Goal: Task Accomplishment & Management: Manage account settings

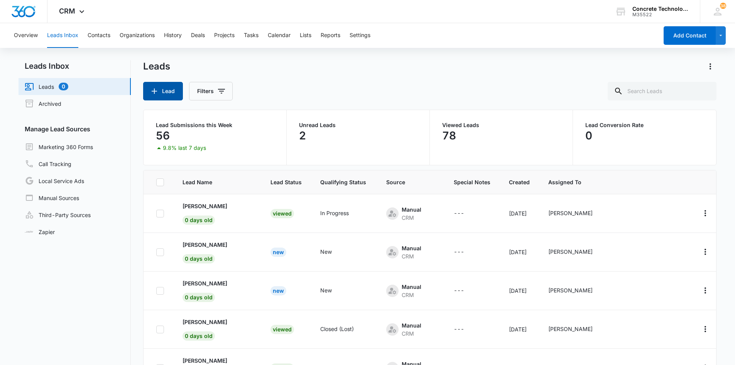
click at [164, 89] on button "Lead" at bounding box center [163, 91] width 40 height 19
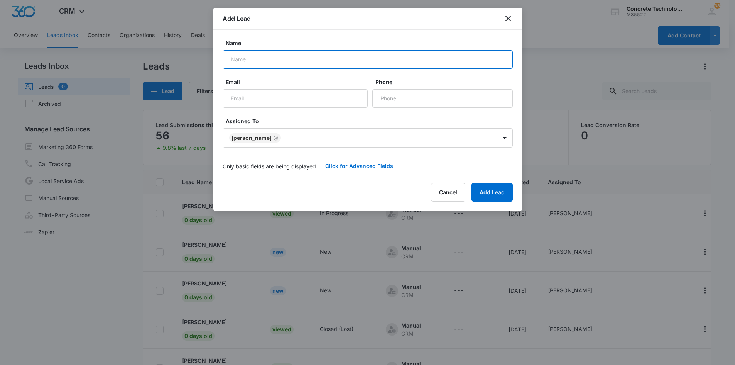
click at [239, 56] on input "Name" at bounding box center [368, 59] width 290 height 19
type input "[PERSON_NAME]"
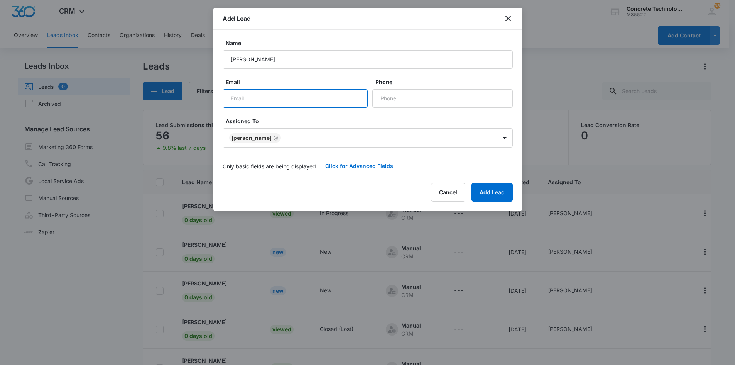
click at [240, 98] on input "Email" at bounding box center [295, 98] width 145 height 19
type input "[EMAIL_ADDRESS][DOMAIN_NAME]"
click at [390, 98] on input "Phone" at bounding box center [443, 98] width 141 height 19
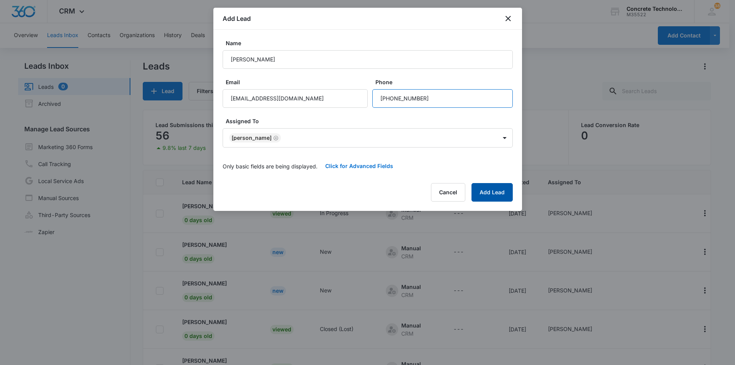
type input "[PHONE_NUMBER]"
click at [496, 193] on button "Add Lead" at bounding box center [492, 192] width 41 height 19
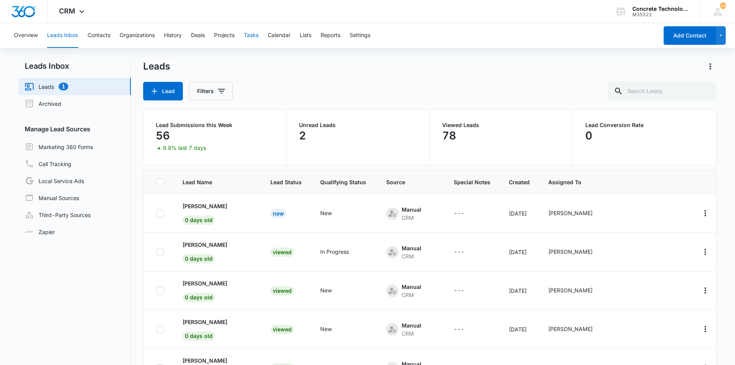
click at [252, 35] on button "Tasks" at bounding box center [251, 35] width 15 height 25
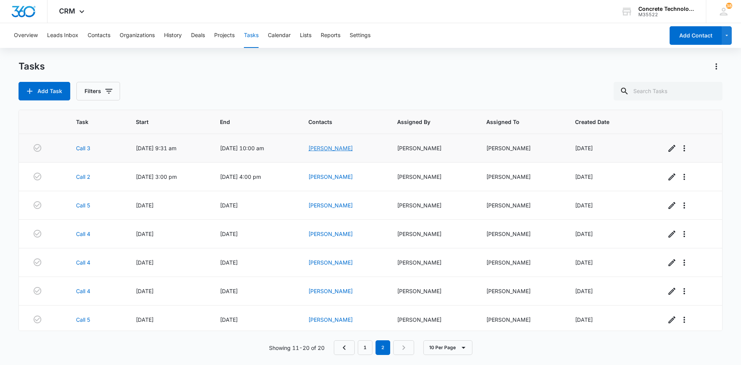
click at [333, 147] on link "[PERSON_NAME]" at bounding box center [330, 148] width 44 height 7
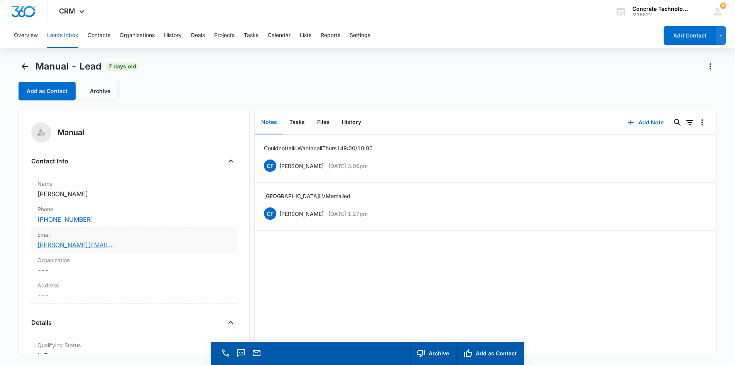
click at [61, 245] on link "[PERSON_NAME][EMAIL_ADDRESS][PERSON_NAME][DOMAIN_NAME]" at bounding box center [75, 244] width 77 height 9
click at [643, 122] on button "Add Note" at bounding box center [645, 122] width 51 height 19
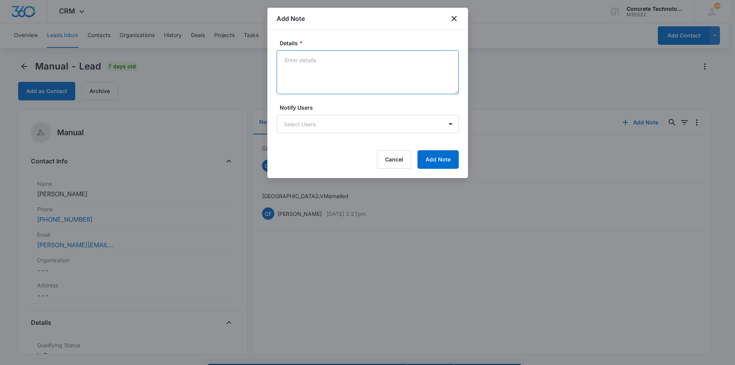
click at [293, 59] on textarea "Details *" at bounding box center [368, 72] width 182 height 44
type textarea "Called as requested, LVM text emailed"
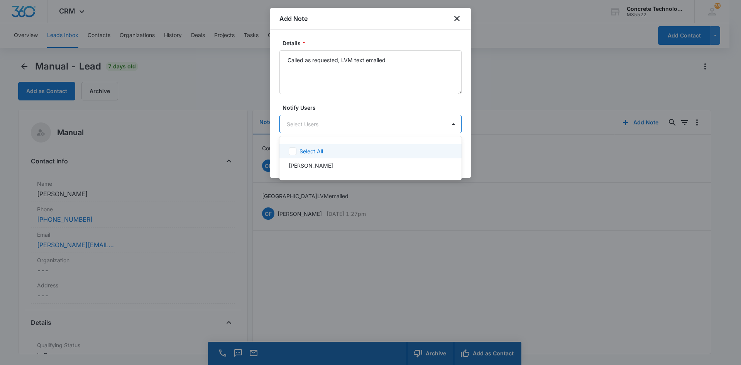
click at [329, 121] on body "CRM Apps Reputation Websites Forms CRM Email Social Content Ads Intelligence Fi…" at bounding box center [370, 182] width 741 height 365
click at [315, 167] on p "[PERSON_NAME]" at bounding box center [311, 165] width 44 height 8
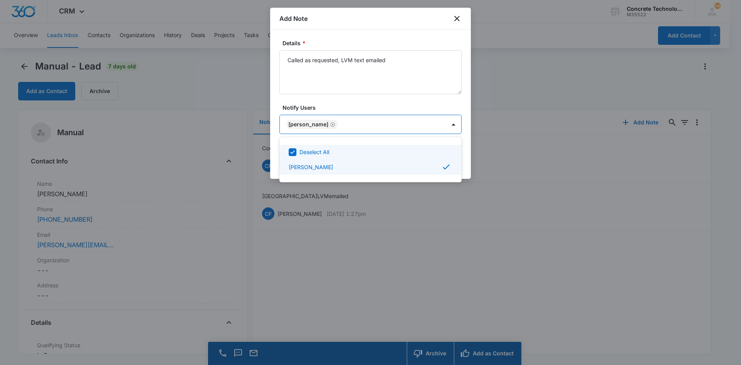
click at [377, 127] on div at bounding box center [370, 182] width 741 height 365
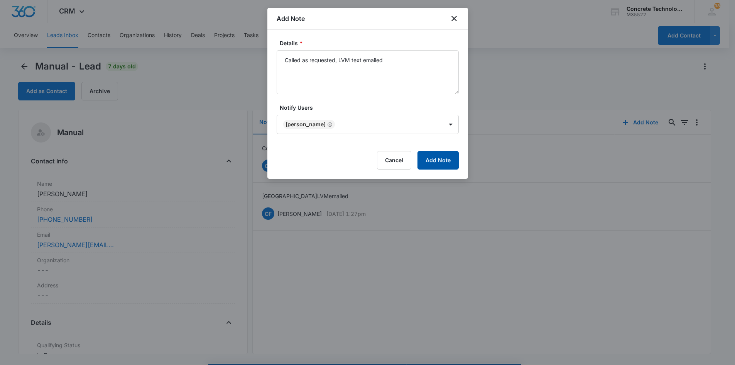
click at [439, 163] on button "Add Note" at bounding box center [438, 160] width 41 height 19
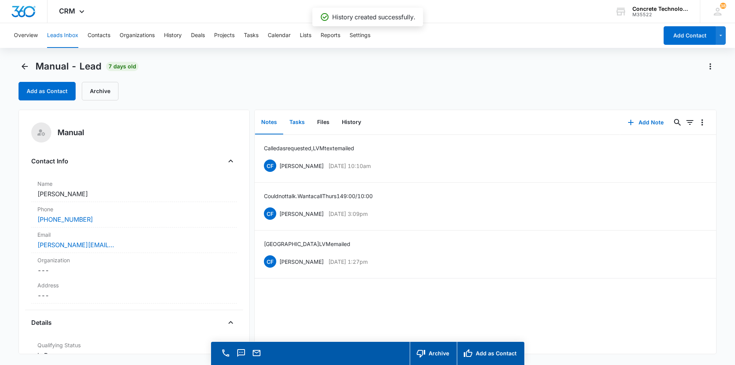
click at [295, 121] on button "Tasks" at bounding box center [297, 122] width 28 height 24
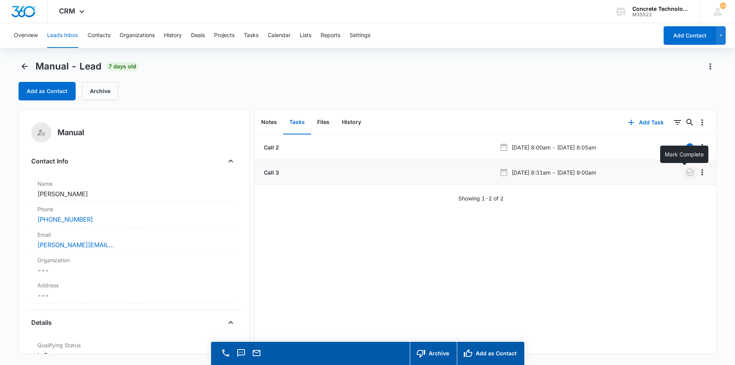
click at [686, 171] on icon "button" at bounding box center [690, 172] width 9 height 9
click at [639, 122] on button "Add Task" at bounding box center [646, 122] width 51 height 19
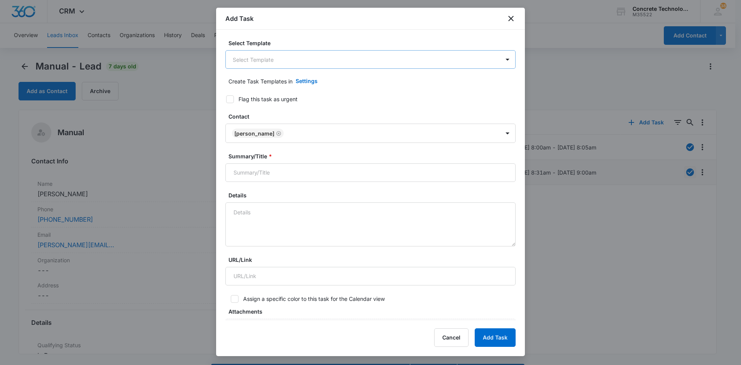
click at [376, 67] on body "CRM Apps Reputation Websites Forms CRM Email Social Content Ads Intelligence Fi…" at bounding box center [370, 193] width 741 height 387
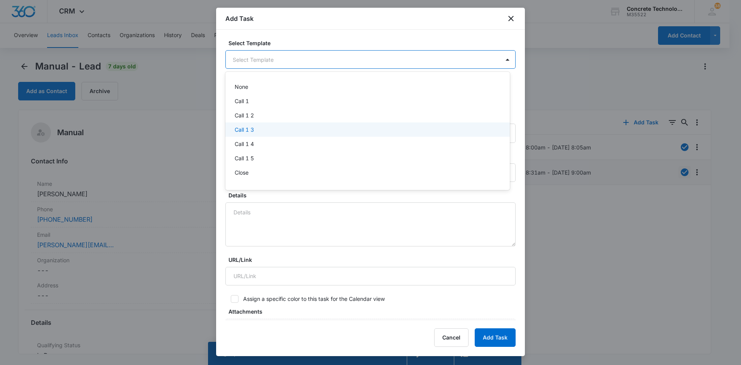
click at [236, 131] on p "Call 1 3" at bounding box center [244, 129] width 19 height 8
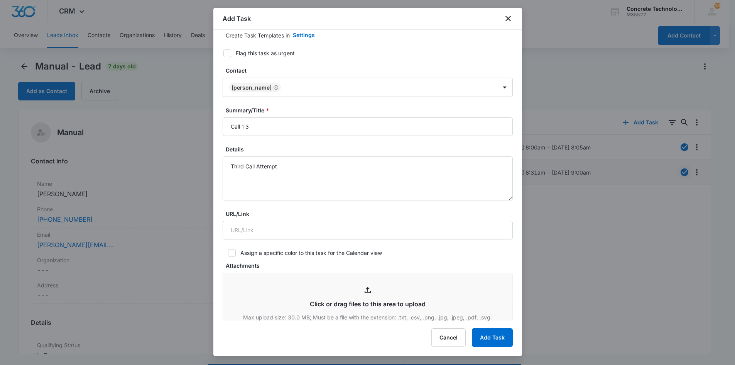
scroll to position [39, 0]
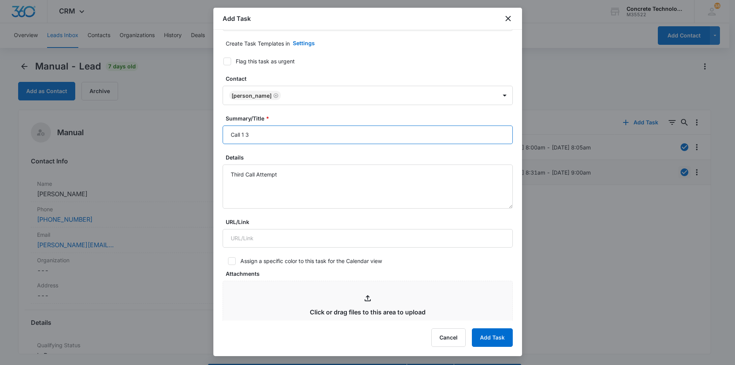
click at [244, 136] on input "Call 1 3" at bounding box center [368, 134] width 290 height 19
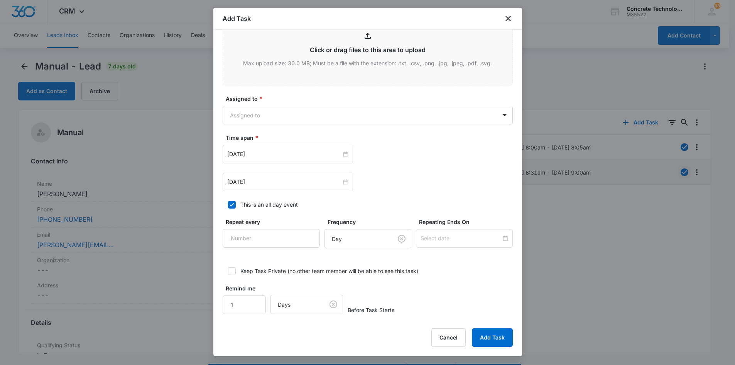
scroll to position [303, 0]
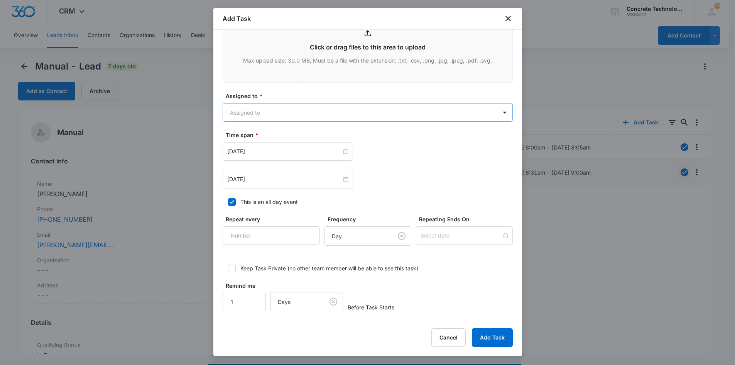
type input "Call 3"
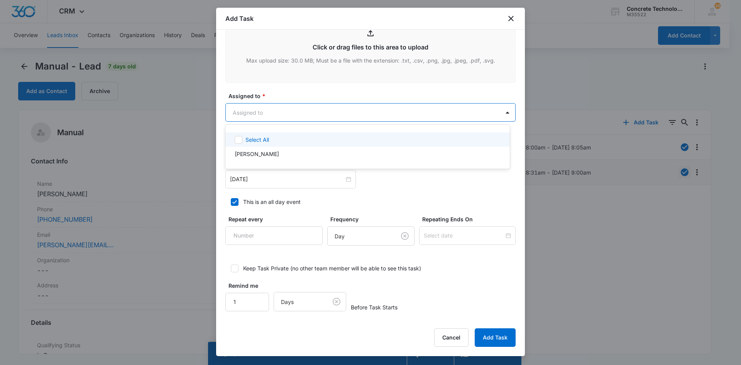
click at [338, 119] on body "CRM Apps Reputation Websites Forms CRM Email Social Content Ads Intelligence Fi…" at bounding box center [370, 182] width 741 height 365
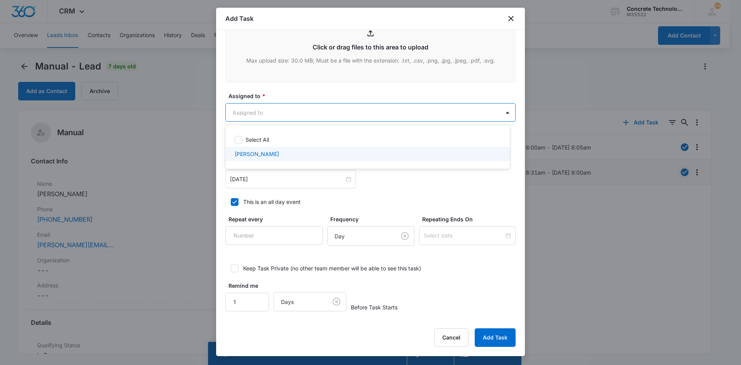
click at [258, 151] on p "[PERSON_NAME]" at bounding box center [257, 154] width 44 height 8
checkbox input "true"
click at [269, 182] on div at bounding box center [370, 182] width 741 height 365
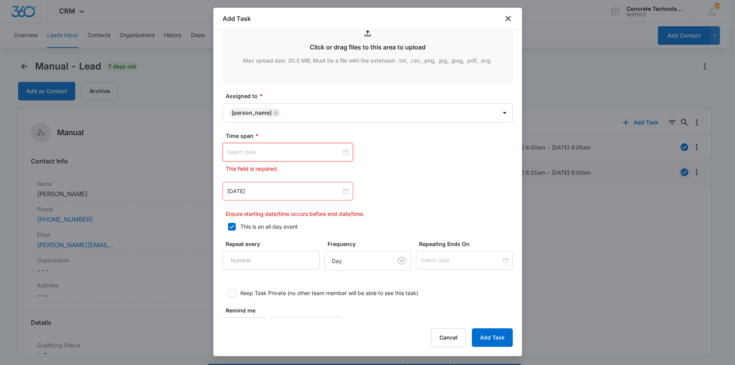
click at [312, 152] on input at bounding box center [284, 152] width 114 height 8
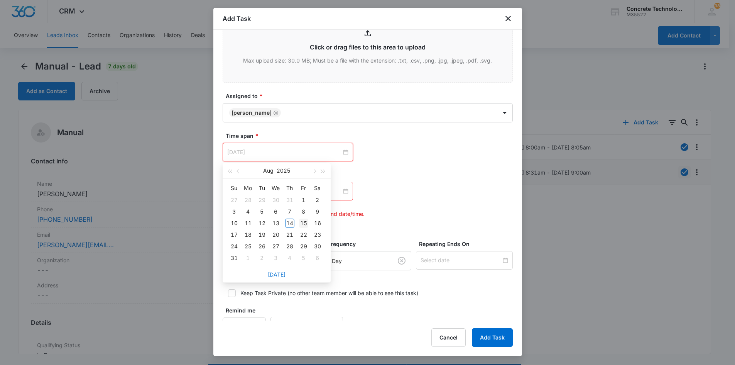
type input "[DATE]"
click at [303, 224] on div "15" at bounding box center [303, 222] width 9 height 9
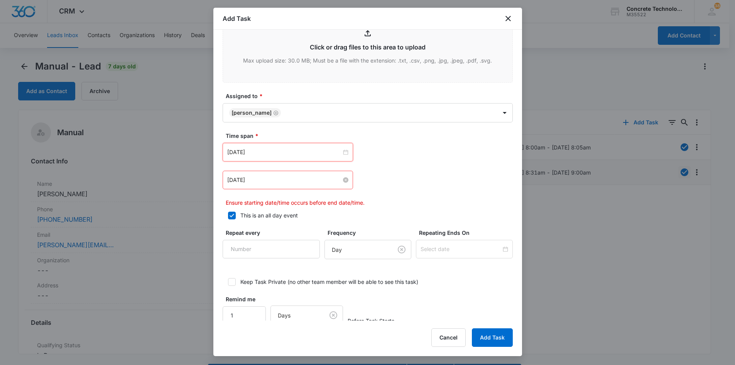
click at [305, 182] on input "[DATE]" at bounding box center [284, 180] width 114 height 8
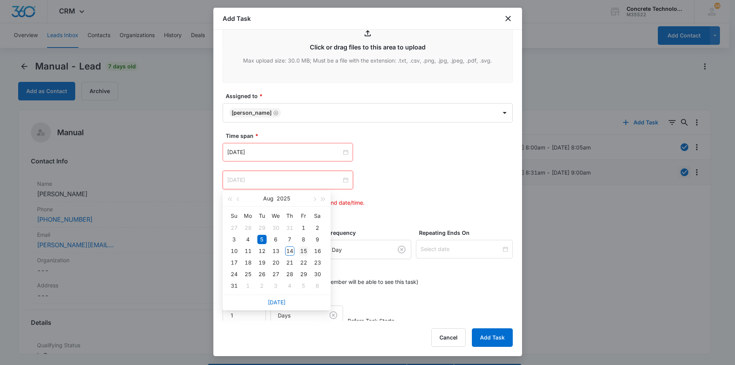
type input "[DATE]"
click at [305, 250] on div "15" at bounding box center [303, 250] width 9 height 9
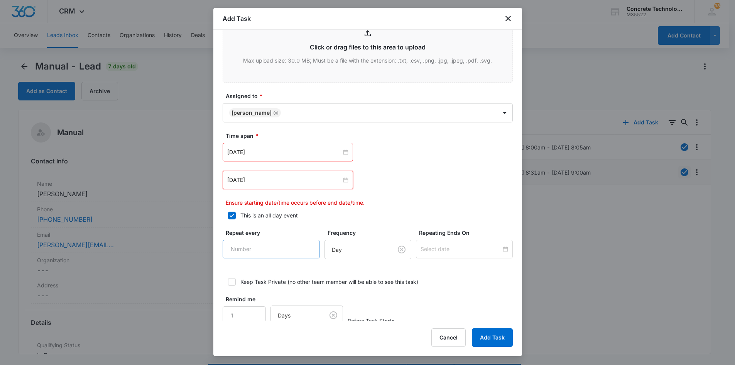
scroll to position [317, 0]
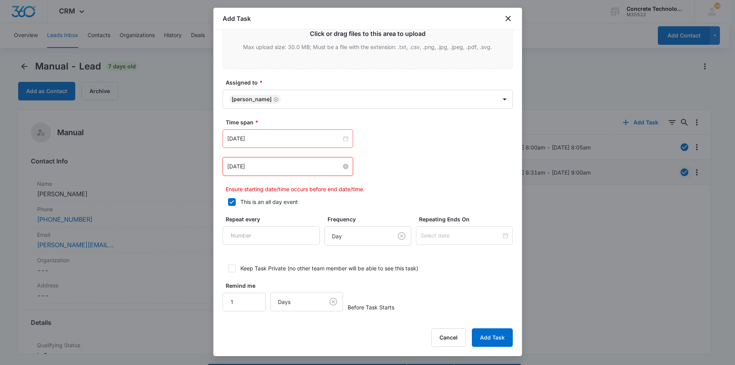
click at [335, 167] on input "[DATE]" at bounding box center [284, 166] width 114 height 8
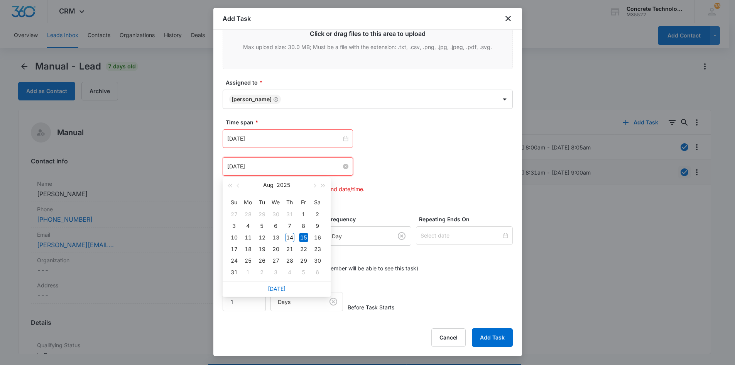
click at [335, 167] on input "[DATE]" at bounding box center [284, 166] width 114 height 8
click at [330, 141] on input "[DATE]" at bounding box center [284, 138] width 114 height 8
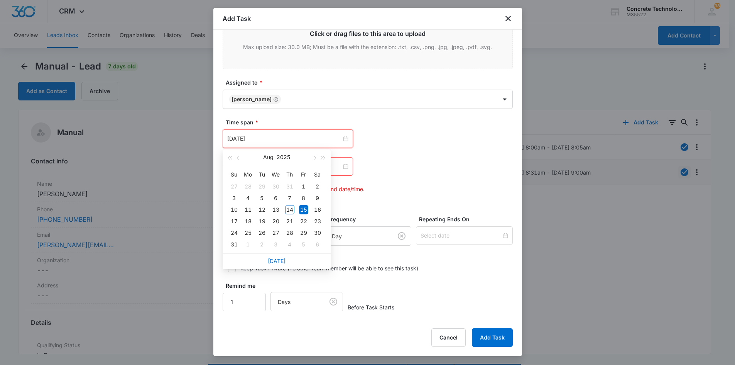
type input "[DATE]"
click at [375, 202] on label "This is an all day event" at bounding box center [368, 202] width 290 height 8
click at [228, 202] on input "This is an all day event" at bounding box center [225, 201] width 5 height 5
checkbox input "false"
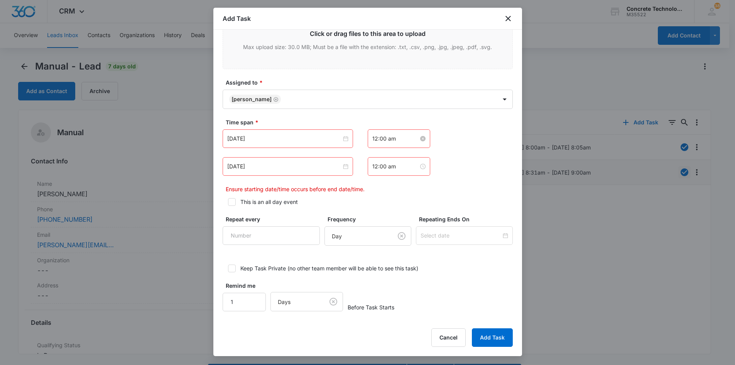
click at [383, 139] on input "12:00 am" at bounding box center [396, 138] width 46 height 8
click at [375, 213] on div "09" at bounding box center [376, 215] width 22 height 11
type input "9:00 am"
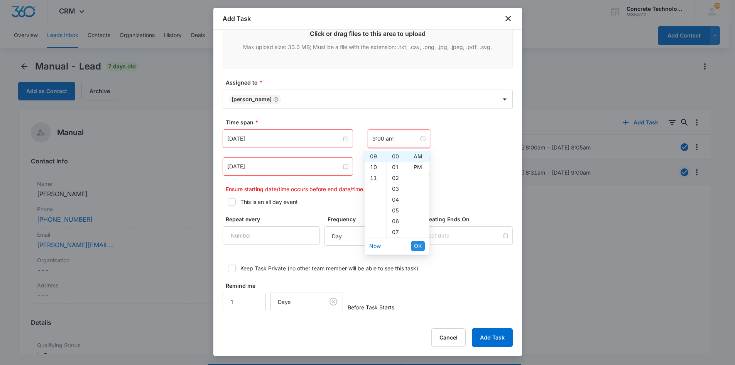
click at [417, 244] on span "OK" at bounding box center [418, 246] width 8 height 8
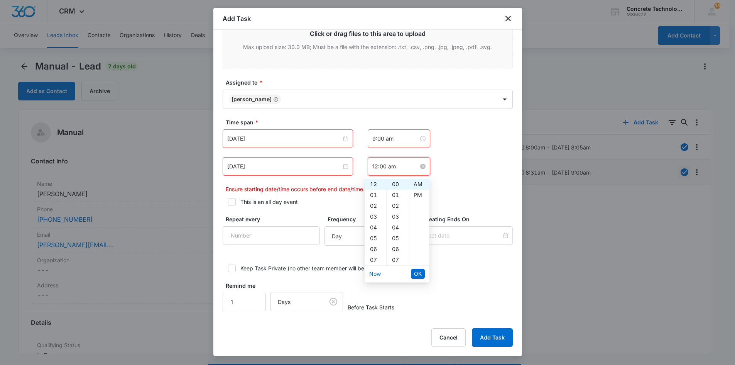
click at [375, 164] on input "12:00 am" at bounding box center [396, 166] width 46 height 8
click at [374, 244] on div "09" at bounding box center [376, 242] width 22 height 11
click at [396, 231] on div "08" at bounding box center [397, 232] width 21 height 11
type input "9:08 am"
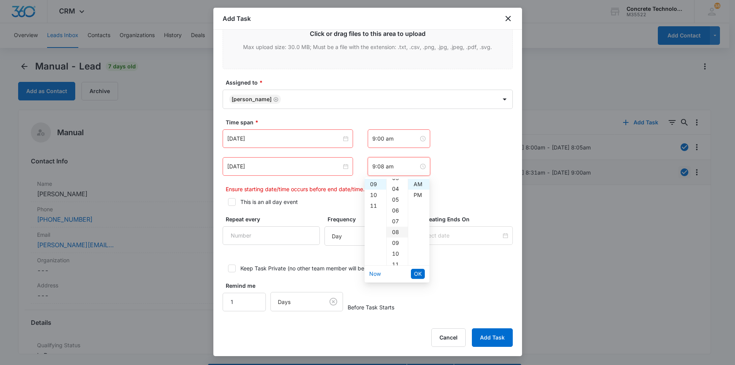
scroll to position [86, 0]
click at [417, 274] on span "OK" at bounding box center [418, 273] width 8 height 8
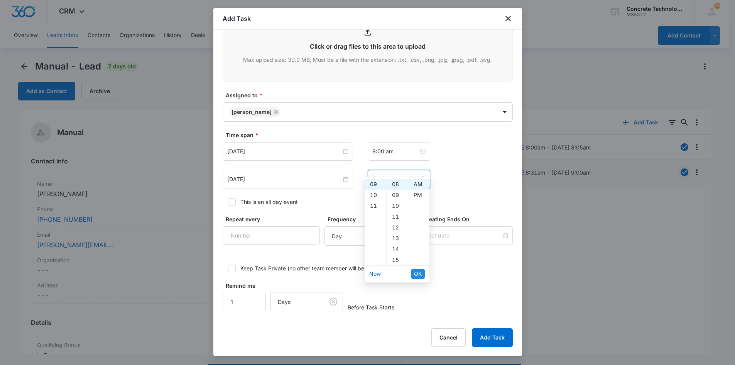
scroll to position [304, 0]
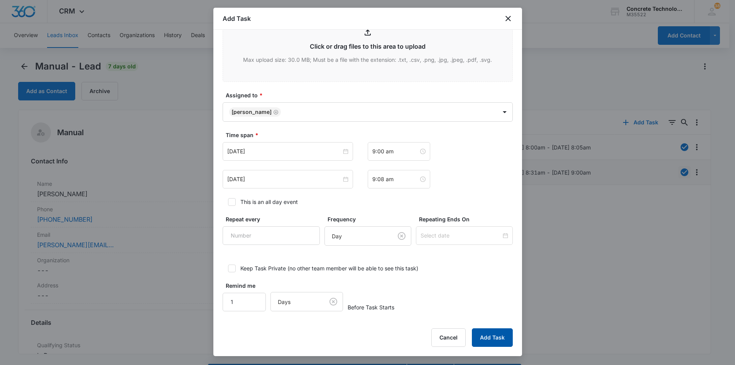
click at [496, 339] on button "Add Task" at bounding box center [492, 337] width 41 height 19
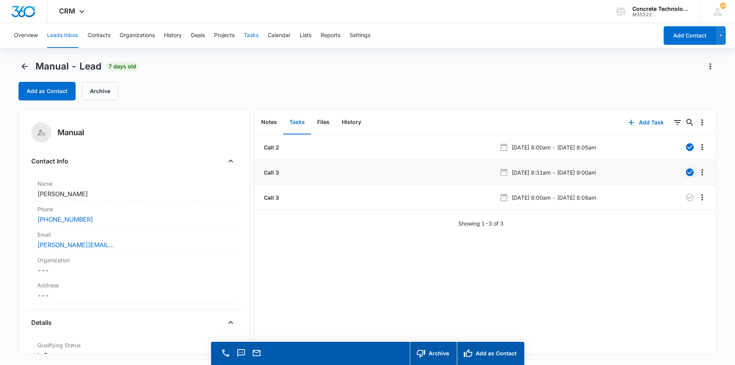
click at [253, 36] on button "Tasks" at bounding box center [251, 35] width 15 height 25
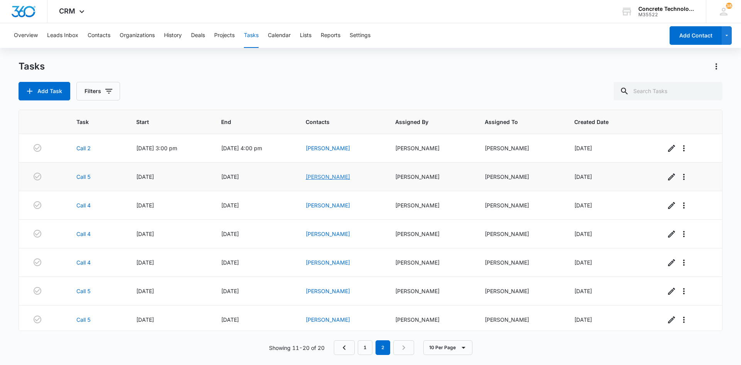
drag, startPoint x: 328, startPoint y: 178, endPoint x: 322, endPoint y: 177, distance: 5.8
click at [322, 177] on link "[PERSON_NAME]" at bounding box center [328, 176] width 44 height 7
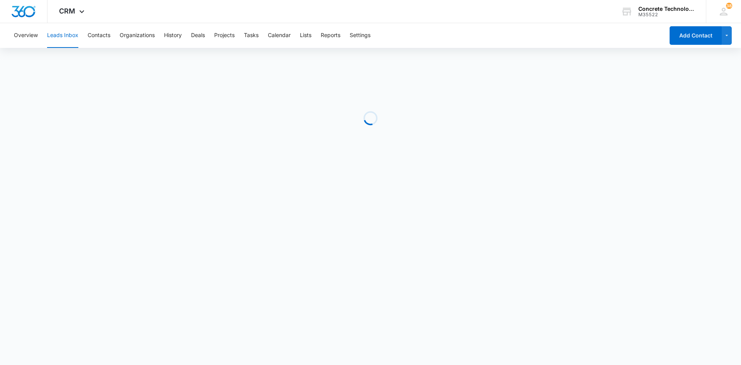
click at [322, 177] on div "Loading" at bounding box center [371, 122] width 704 height 125
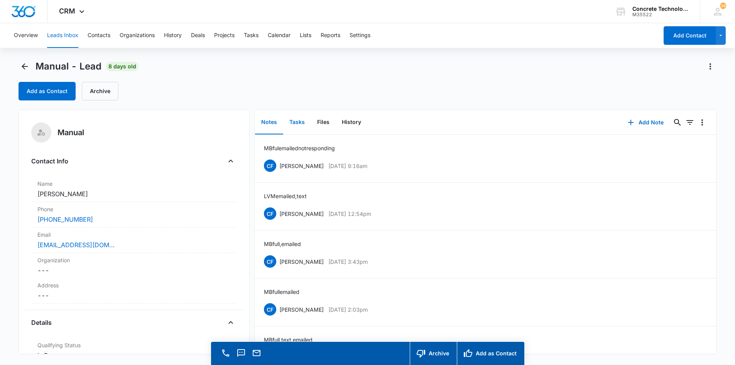
click at [296, 122] on button "Tasks" at bounding box center [297, 122] width 28 height 24
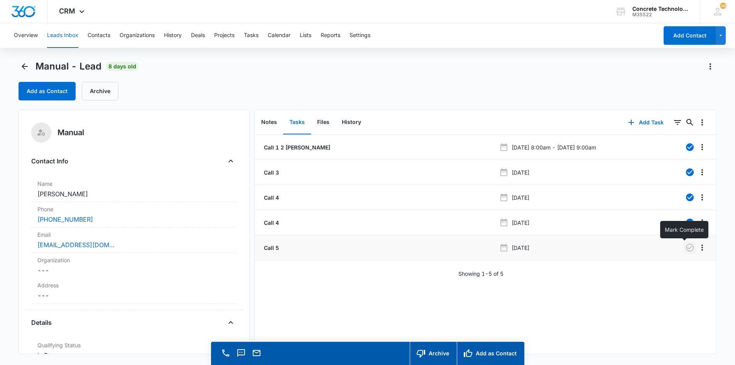
click at [686, 247] on icon "button" at bounding box center [690, 248] width 8 height 8
click at [265, 122] on button "Notes" at bounding box center [269, 122] width 28 height 24
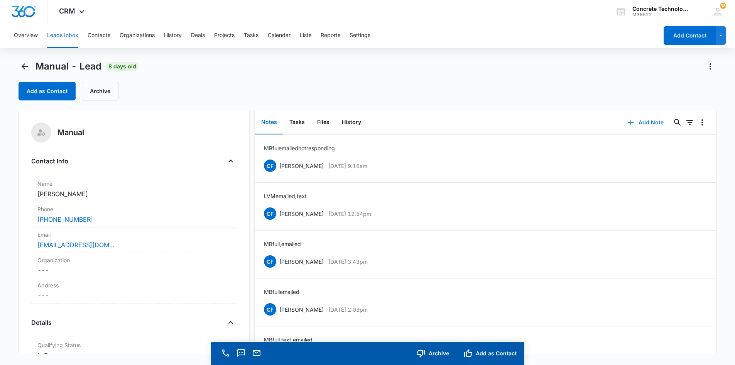
click at [639, 121] on button "Add Note" at bounding box center [645, 122] width 51 height 19
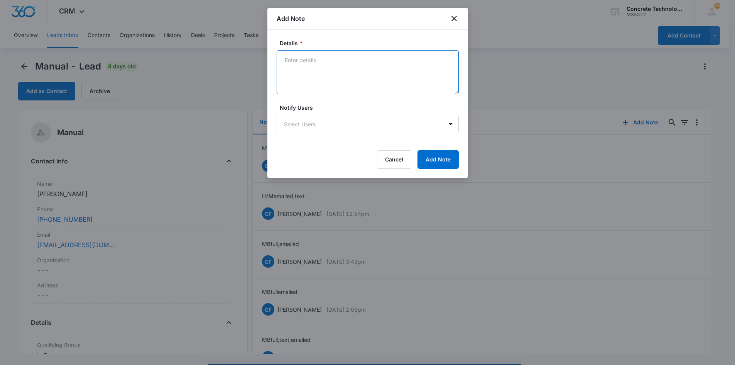
click at [288, 59] on textarea "Details *" at bounding box center [368, 72] width 182 height 44
type textarea "MB full, text, not responding"
click at [308, 124] on body "CRM Apps Reputation Websites Forms CRM Email Social Content Ads Intelligence Fi…" at bounding box center [367, 193] width 735 height 387
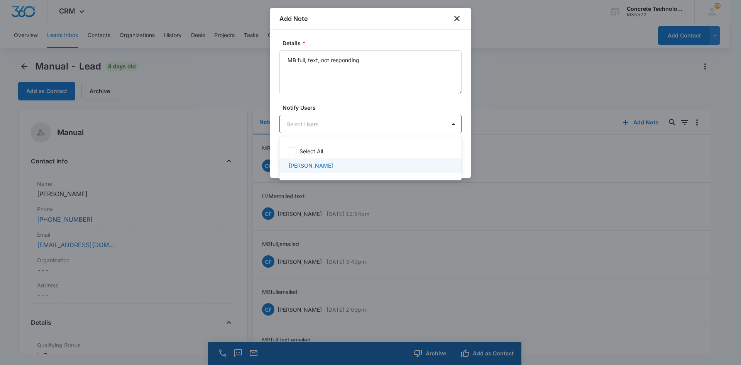
click at [311, 168] on p "[PERSON_NAME]" at bounding box center [311, 165] width 44 height 8
click at [440, 125] on div at bounding box center [370, 182] width 741 height 365
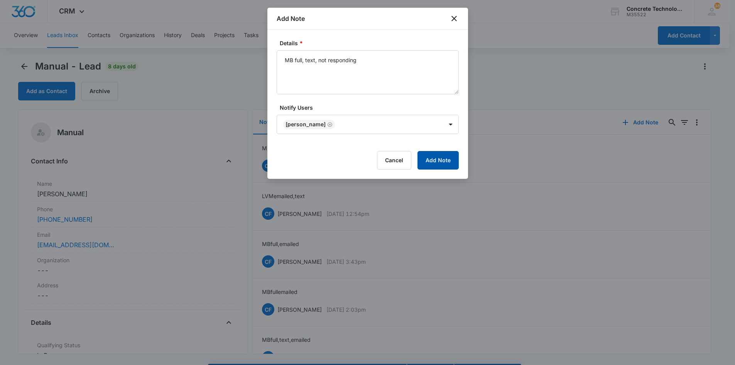
click at [434, 159] on button "Add Note" at bounding box center [438, 160] width 41 height 19
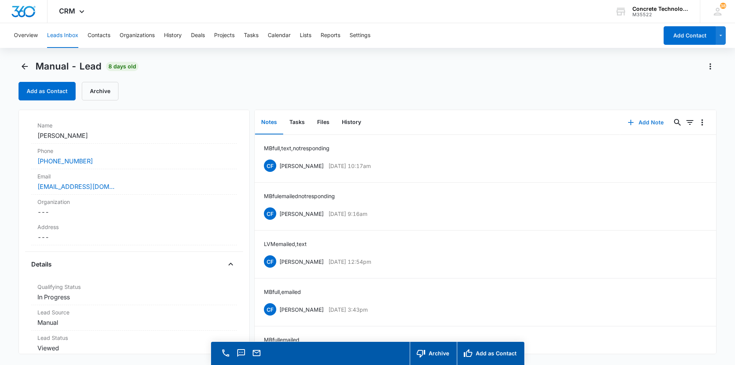
scroll to position [154, 0]
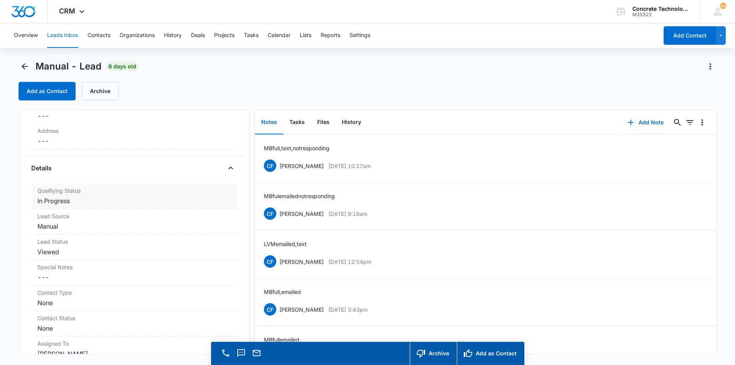
click at [59, 204] on dd "Cancel Save Changes In Progress" at bounding box center [133, 200] width 193 height 9
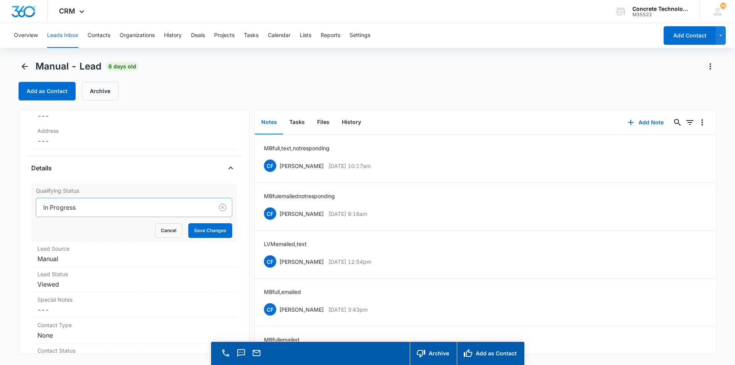
click at [60, 205] on div at bounding box center [123, 207] width 160 height 11
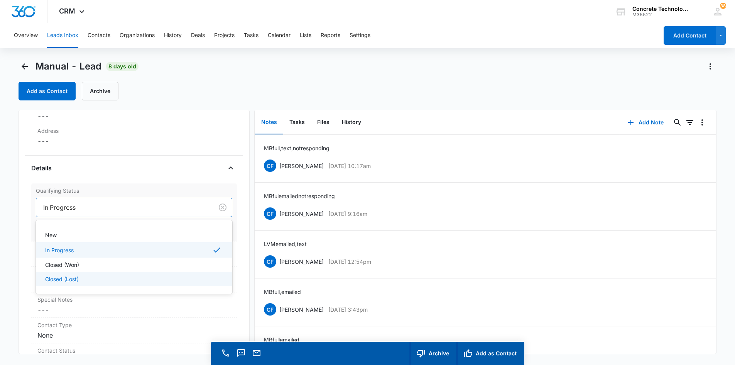
click at [50, 279] on p "Closed (Lost)" at bounding box center [62, 279] width 34 height 8
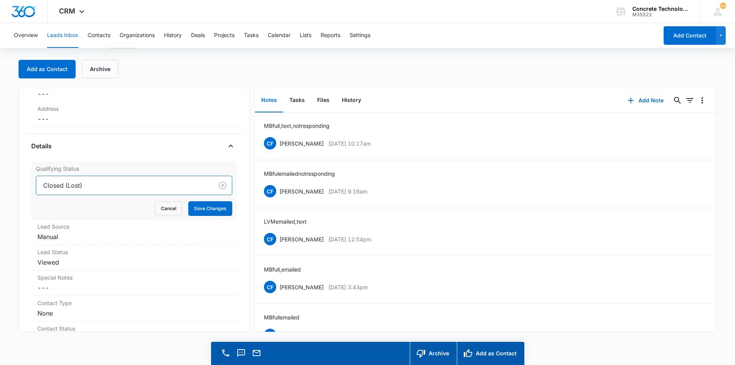
scroll to position [0, 0]
click at [253, 35] on button "Tasks" at bounding box center [251, 35] width 15 height 25
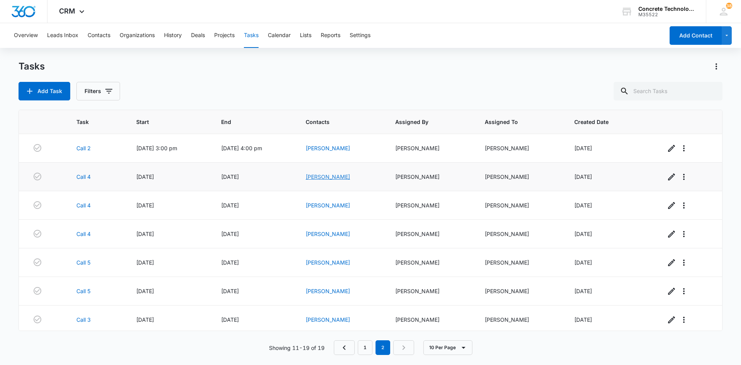
click at [350, 176] on link "[PERSON_NAME]" at bounding box center [328, 176] width 44 height 7
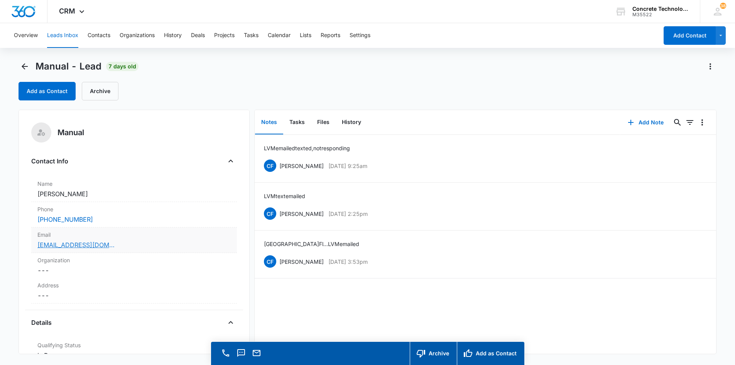
click at [85, 244] on link "[EMAIL_ADDRESS][DOMAIN_NAME]" at bounding box center [75, 244] width 77 height 9
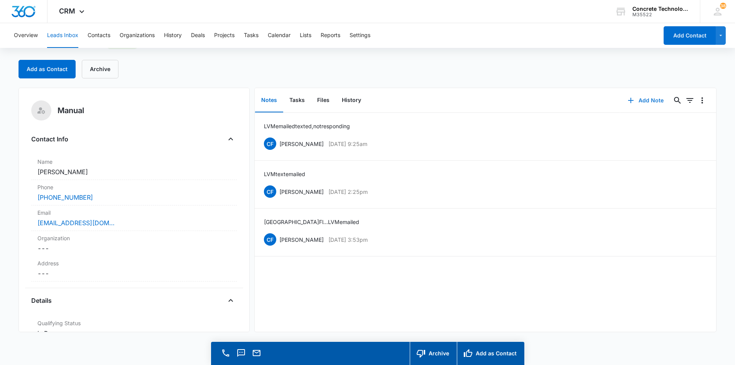
click at [641, 101] on button "Add Note" at bounding box center [645, 100] width 51 height 19
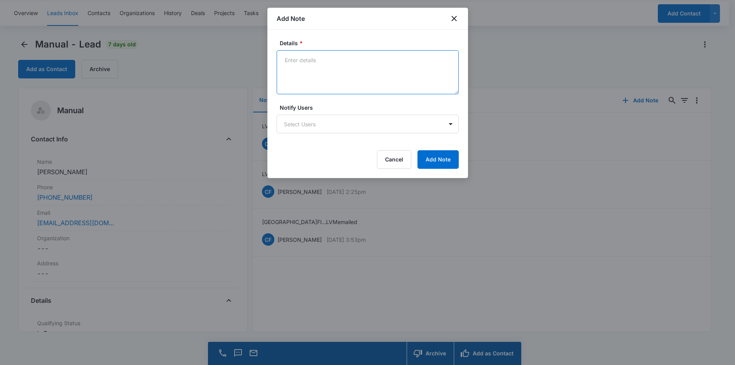
click at [285, 61] on textarea "Details *" at bounding box center [368, 72] width 182 height 44
type textarea "LVM text emailed"
click at [298, 125] on body "CRM Apps Reputation Websites Forms CRM Email Social Content Ads Intelligence Fi…" at bounding box center [367, 171] width 735 height 387
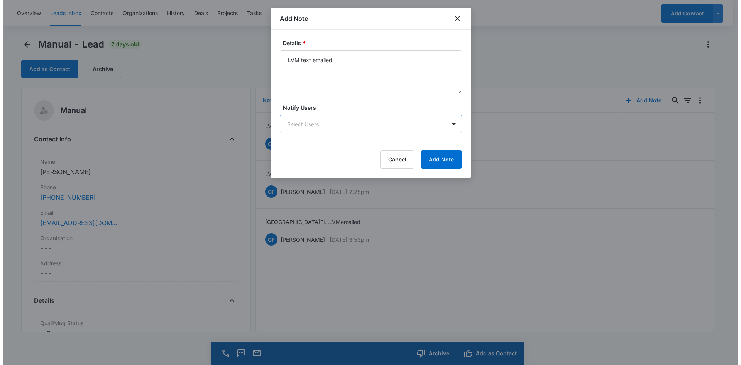
scroll to position [0, 0]
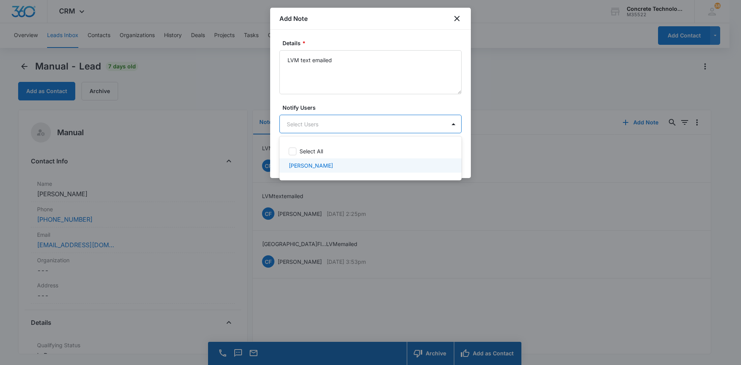
click at [310, 168] on p "[PERSON_NAME]" at bounding box center [311, 165] width 44 height 8
click at [411, 120] on div at bounding box center [370, 182] width 741 height 365
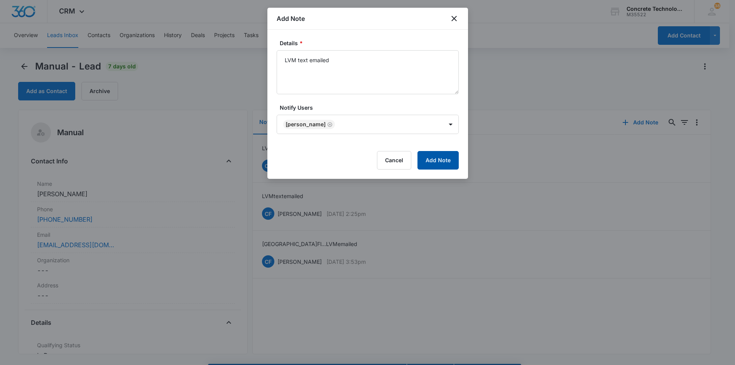
click at [448, 166] on button "Add Note" at bounding box center [438, 160] width 41 height 19
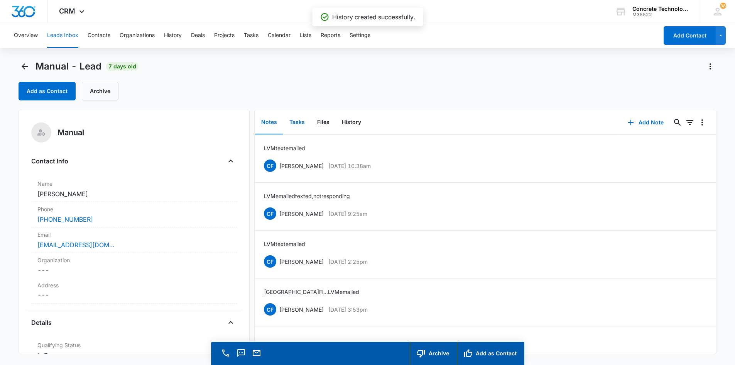
click at [296, 120] on button "Tasks" at bounding box center [297, 122] width 28 height 24
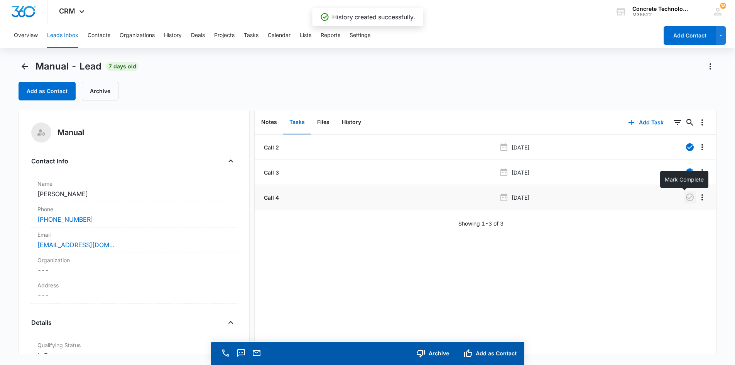
click at [686, 198] on icon "button" at bounding box center [690, 197] width 8 height 8
click at [686, 195] on icon "button" at bounding box center [690, 197] width 8 height 8
click at [272, 198] on p "Call 4" at bounding box center [270, 197] width 17 height 8
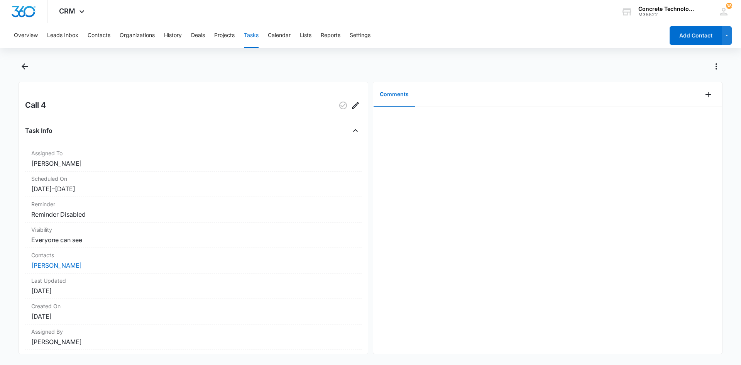
click at [253, 34] on button "Tasks" at bounding box center [251, 35] width 15 height 25
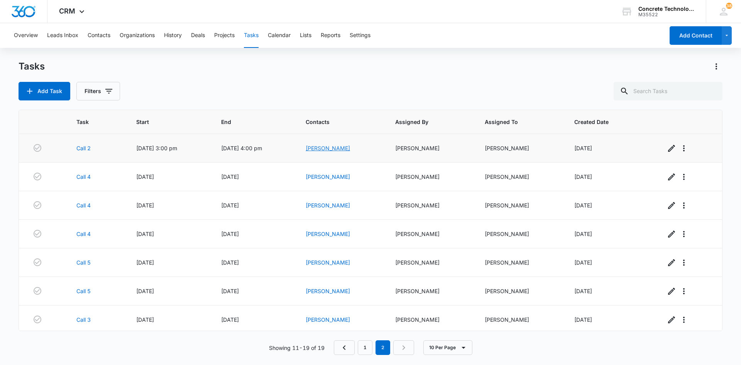
click at [328, 147] on link "[PERSON_NAME]" at bounding box center [328, 148] width 44 height 7
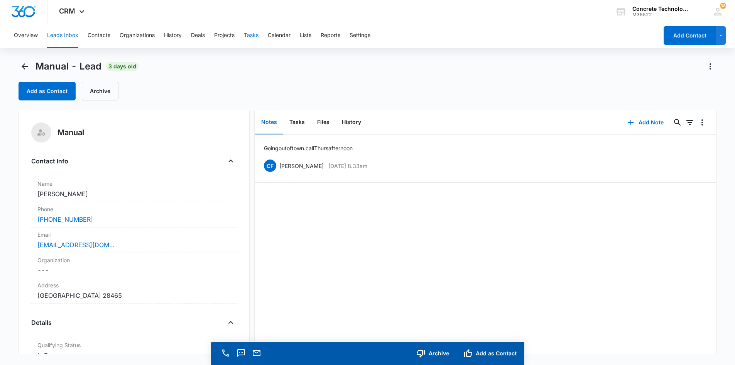
click at [251, 35] on button "Tasks" at bounding box center [251, 35] width 15 height 25
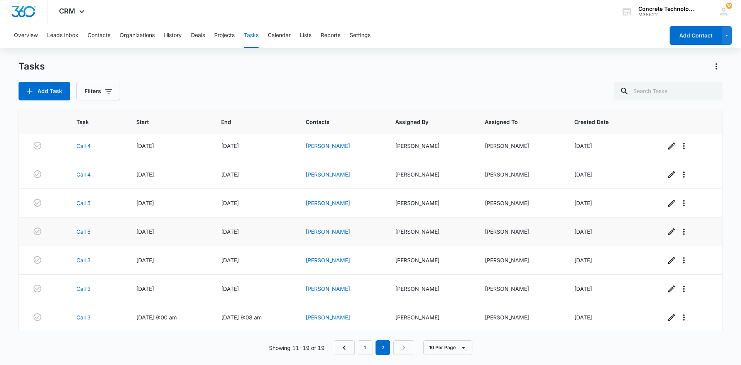
scroll to position [60, 0]
click at [369, 348] on link "1" at bounding box center [365, 347] width 15 height 15
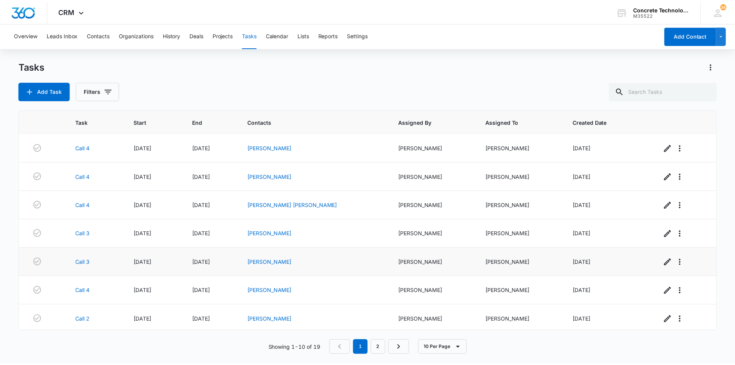
scroll to position [0, 0]
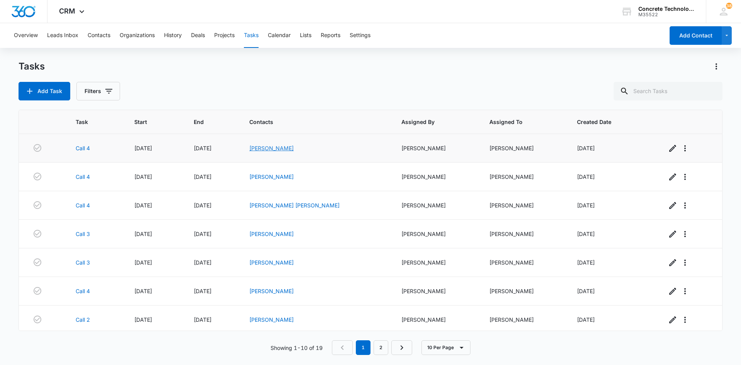
click at [285, 147] on link "[PERSON_NAME]" at bounding box center [271, 148] width 44 height 7
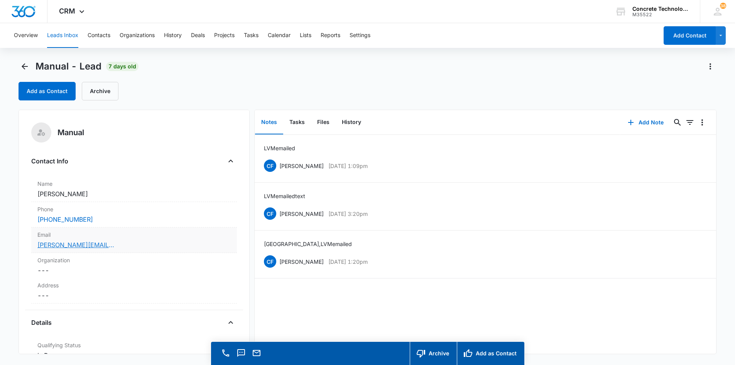
click at [67, 245] on link "[PERSON_NAME][EMAIL_ADDRESS][PERSON_NAME][DOMAIN_NAME]" at bounding box center [75, 244] width 77 height 9
click at [637, 122] on button "Add Note" at bounding box center [645, 122] width 51 height 19
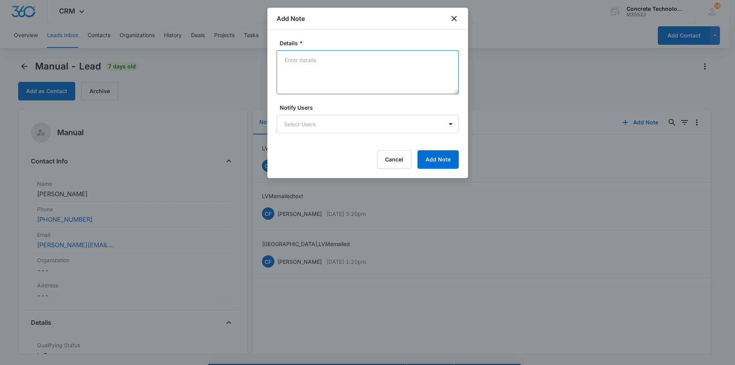
click at [289, 60] on textarea "Details *" at bounding box center [368, 72] width 182 height 44
type textarea "LVM emailed not responding"
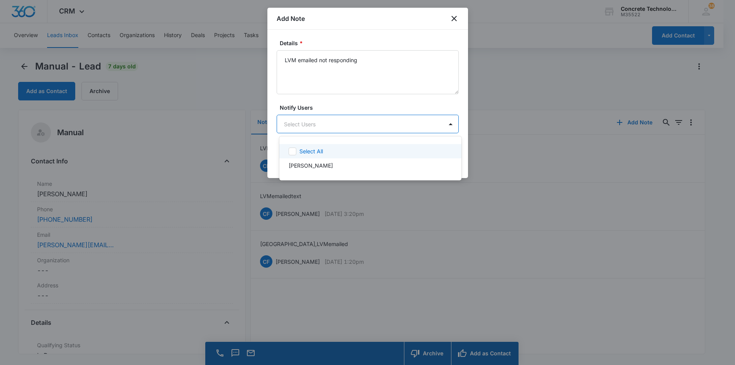
click at [309, 126] on body "CRM Apps Reputation Websites Forms CRM Email Social Content Ads Intelligence Fi…" at bounding box center [367, 182] width 735 height 365
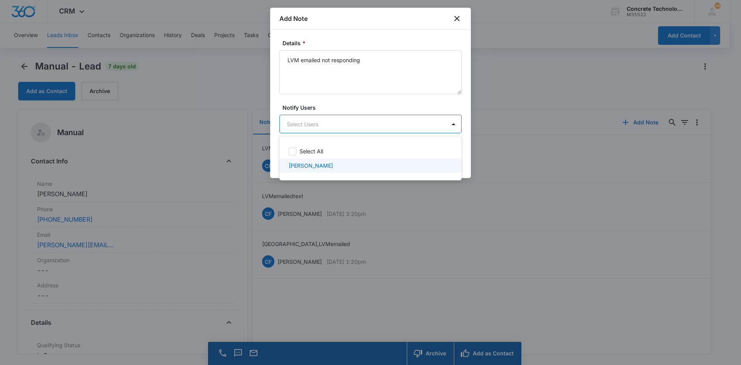
click at [307, 163] on p "[PERSON_NAME]" at bounding box center [311, 165] width 44 height 8
click at [429, 119] on div at bounding box center [370, 182] width 741 height 365
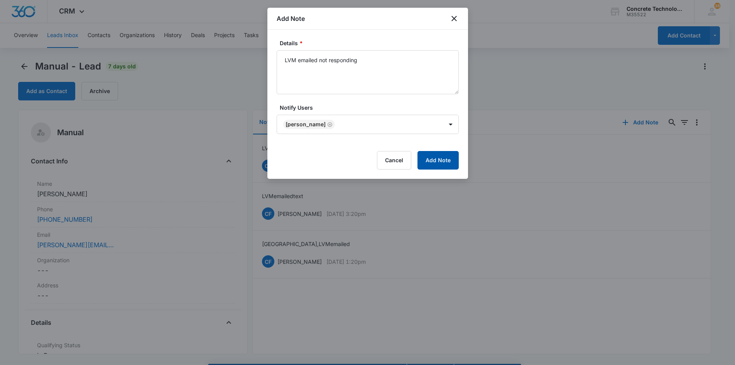
click at [444, 159] on button "Add Note" at bounding box center [438, 160] width 41 height 19
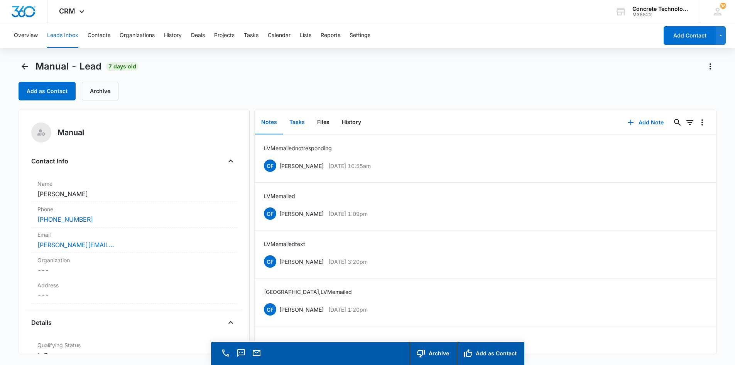
click at [295, 122] on button "Tasks" at bounding box center [297, 122] width 28 height 24
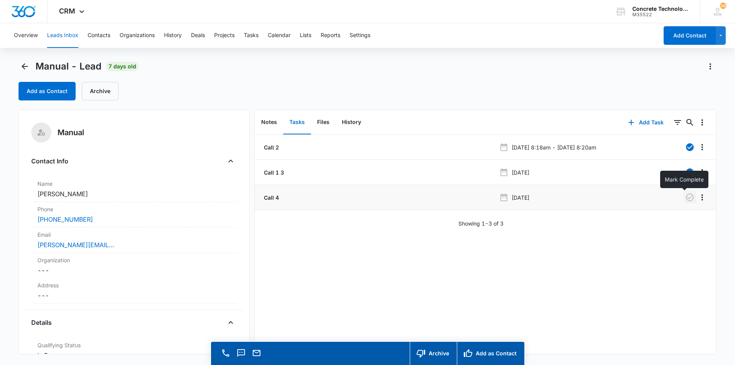
click at [686, 198] on icon "button" at bounding box center [690, 197] width 8 height 8
click at [640, 122] on button "Add Task" at bounding box center [646, 122] width 51 height 19
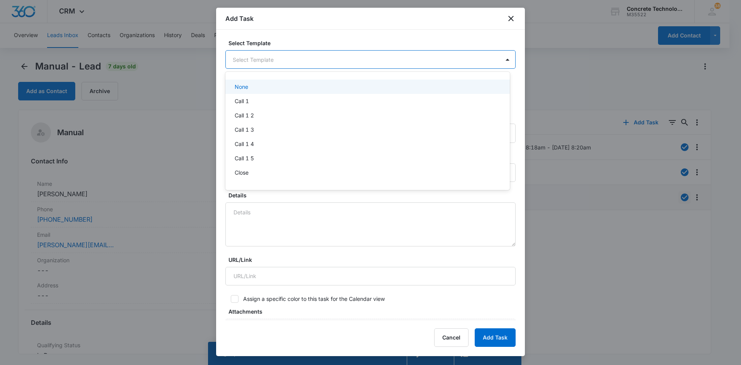
click at [312, 63] on body "CRM Apps Reputation Websites Forms CRM Email Social Content Ads Intelligence Fi…" at bounding box center [370, 182] width 741 height 365
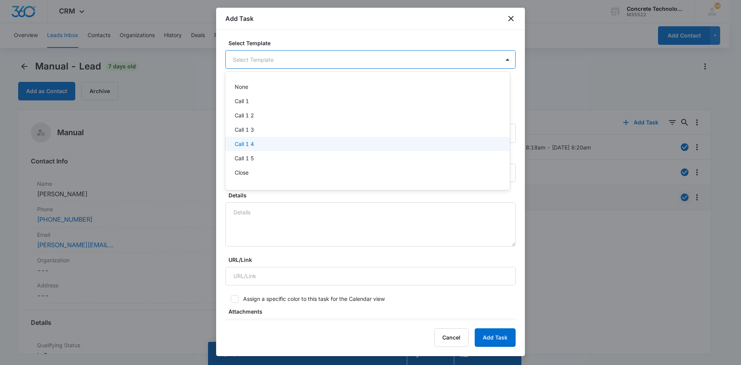
click at [241, 145] on p "Call 1 4" at bounding box center [244, 144] width 19 height 8
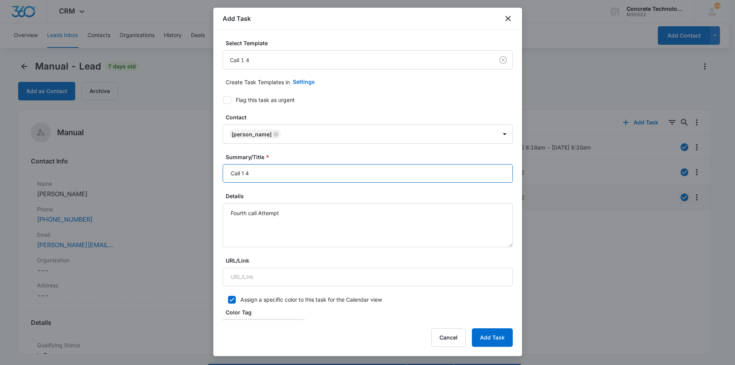
click at [245, 173] on input "Call 1 4" at bounding box center [368, 173] width 290 height 19
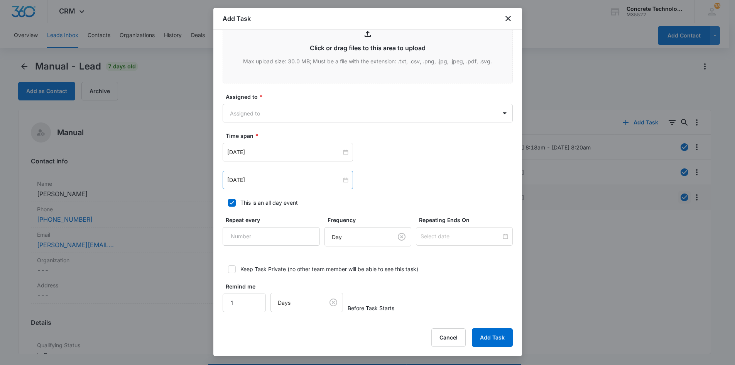
scroll to position [363, 0]
type input "Call 4"
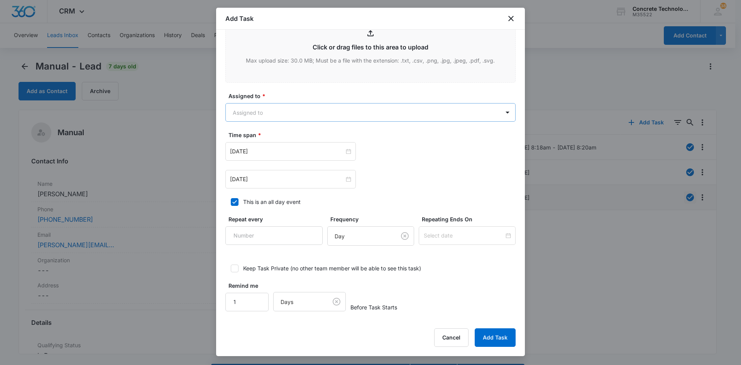
click at [360, 112] on body "CRM Apps Reputation Websites Forms CRM Email Social Content Ads Intelligence Fi…" at bounding box center [370, 193] width 741 height 387
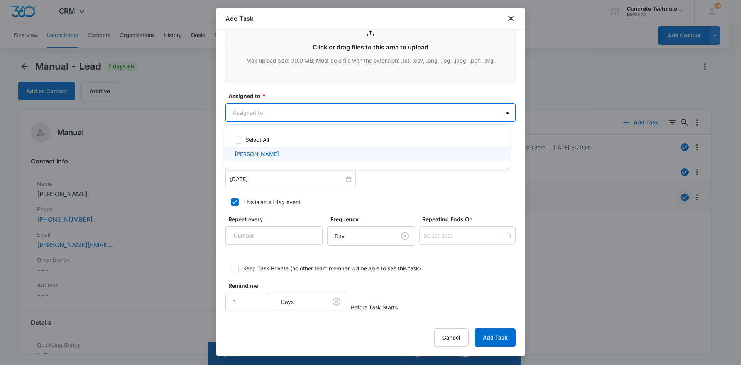
click at [239, 153] on p "[PERSON_NAME]" at bounding box center [257, 154] width 44 height 8
checkbox input "true"
click at [255, 179] on div at bounding box center [370, 182] width 741 height 365
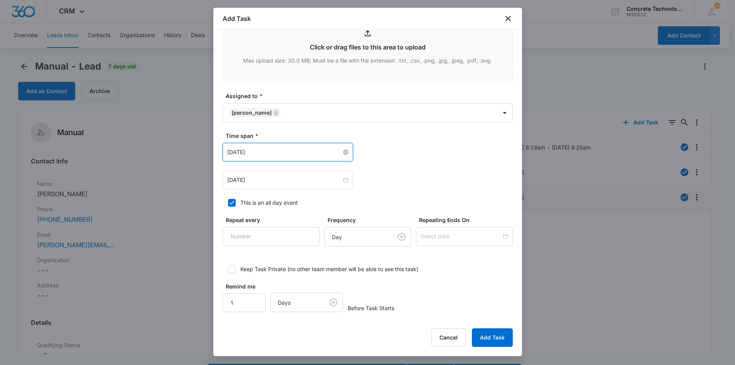
click at [263, 152] on input "[DATE]" at bounding box center [284, 152] width 114 height 8
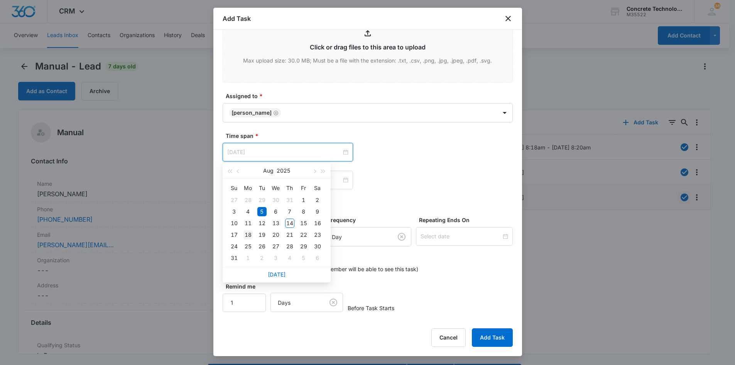
type input "[DATE]"
click at [247, 235] on div "18" at bounding box center [248, 234] width 9 height 9
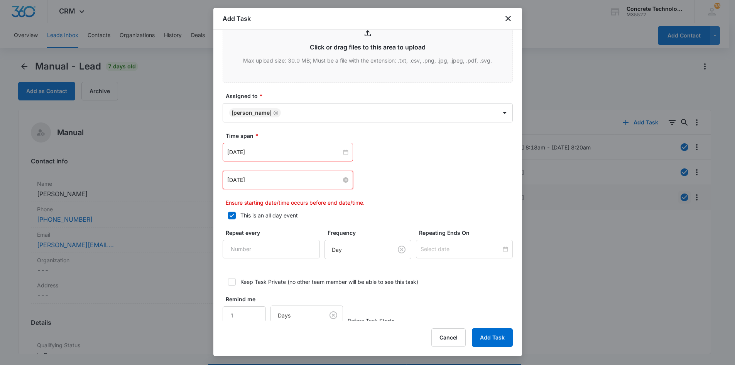
click at [308, 178] on input "[DATE]" at bounding box center [284, 180] width 114 height 8
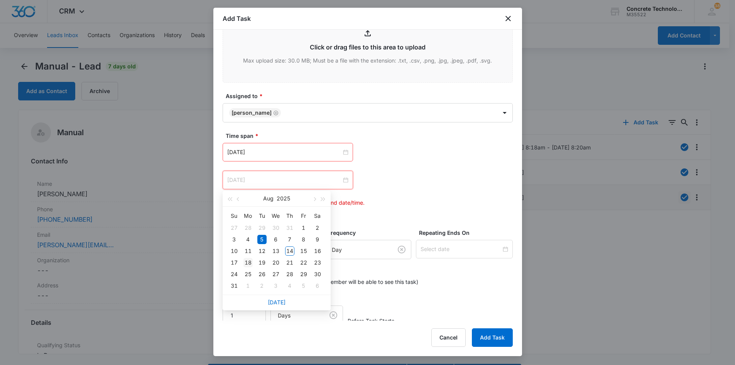
type input "[DATE]"
click at [246, 263] on div "18" at bounding box center [248, 262] width 9 height 9
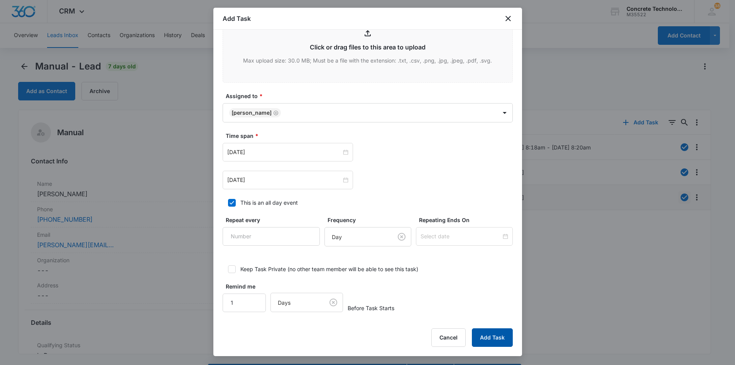
click at [490, 339] on button "Add Task" at bounding box center [492, 337] width 41 height 19
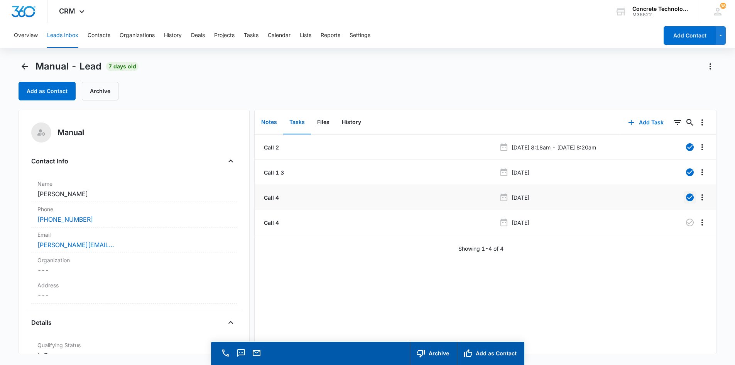
click at [264, 122] on button "Notes" at bounding box center [269, 122] width 28 height 24
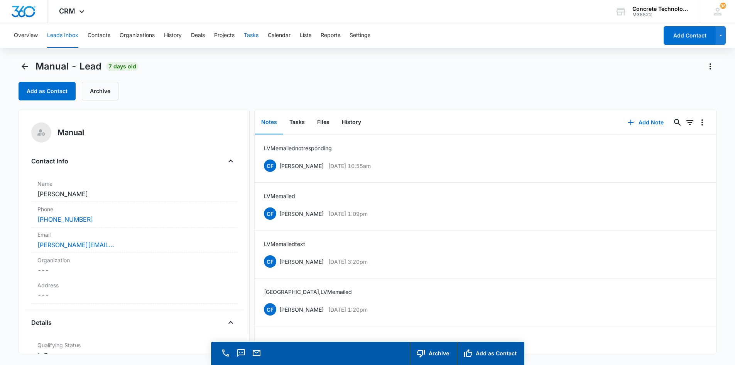
click at [249, 34] on button "Tasks" at bounding box center [251, 35] width 15 height 25
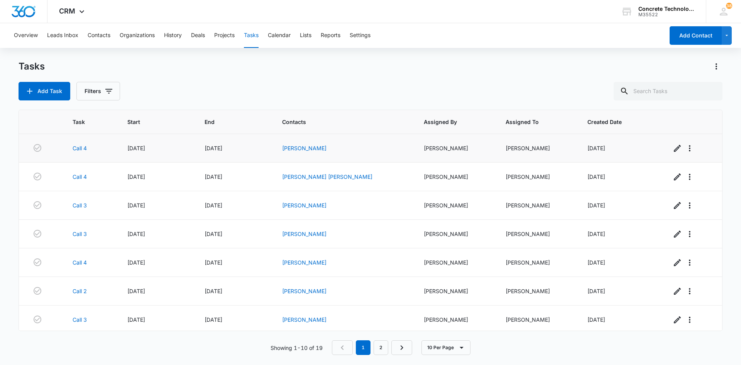
drag, startPoint x: 324, startPoint y: 149, endPoint x: 283, endPoint y: 162, distance: 42.7
click at [273, 162] on td "[DATE]" at bounding box center [234, 148] width 78 height 29
click at [322, 143] on td "[PERSON_NAME]" at bounding box center [344, 148] width 142 height 29
click at [324, 145] on link "[PERSON_NAME]" at bounding box center [304, 148] width 44 height 7
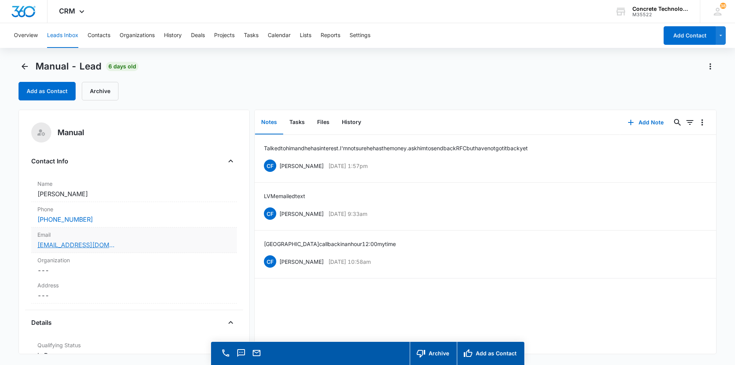
click at [69, 244] on link "[EMAIL_ADDRESS][DOMAIN_NAME]" at bounding box center [75, 244] width 77 height 9
click at [645, 119] on button "Add Note" at bounding box center [645, 122] width 51 height 19
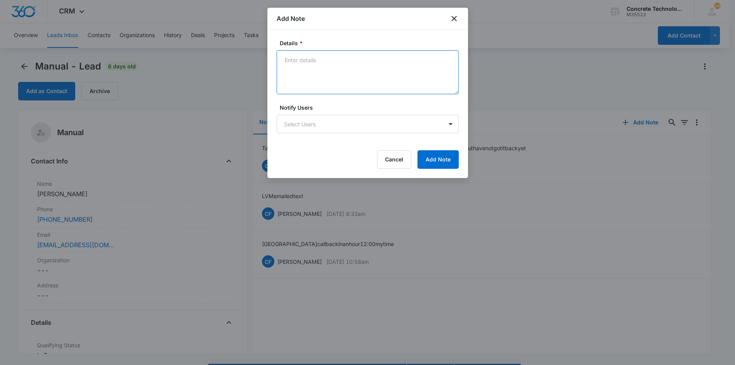
click at [287, 58] on textarea "Details *" at bounding box center [368, 72] width 182 height 44
type textarea "LVM text email, I'm thinking he has no money."
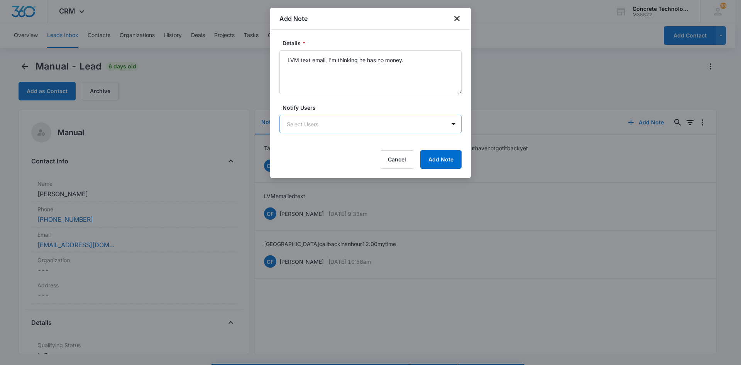
click at [305, 123] on body "CRM Apps Reputation Websites Forms CRM Email Social Content Ads Intelligence Fi…" at bounding box center [370, 193] width 741 height 387
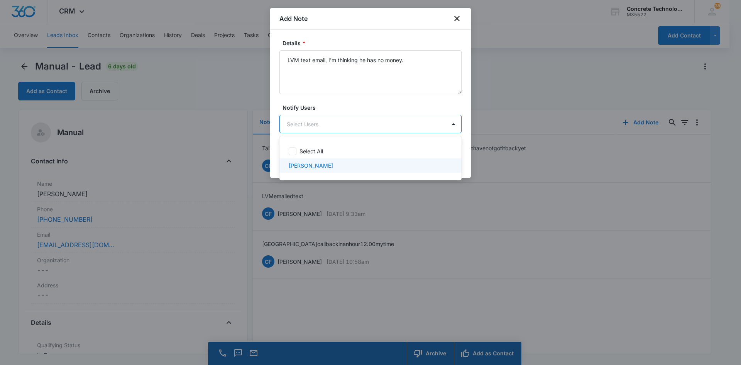
click at [307, 166] on p "[PERSON_NAME]" at bounding box center [311, 165] width 44 height 8
click at [410, 134] on div at bounding box center [370, 182] width 741 height 365
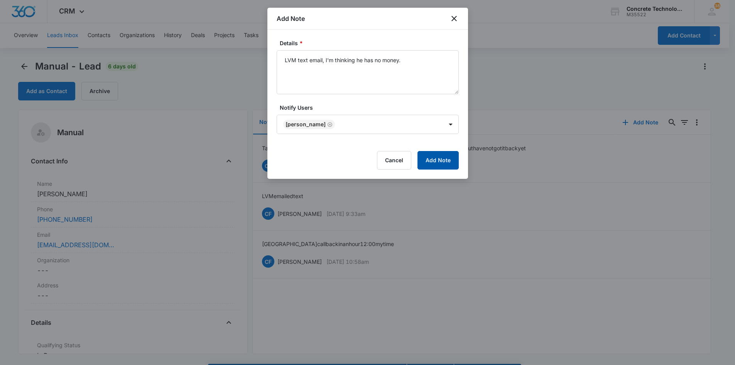
click at [428, 157] on button "Add Note" at bounding box center [438, 160] width 41 height 19
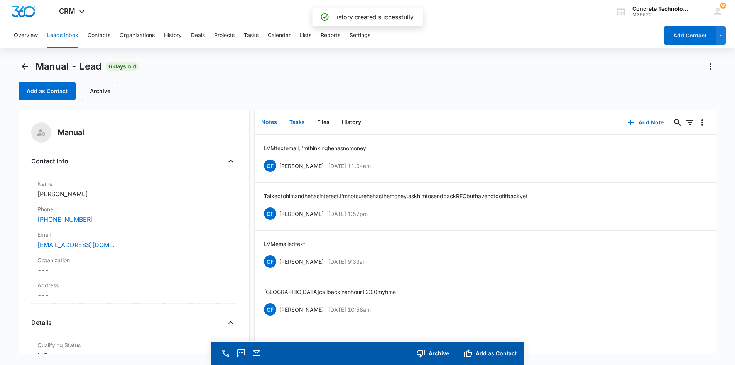
click at [297, 122] on button "Tasks" at bounding box center [297, 122] width 28 height 24
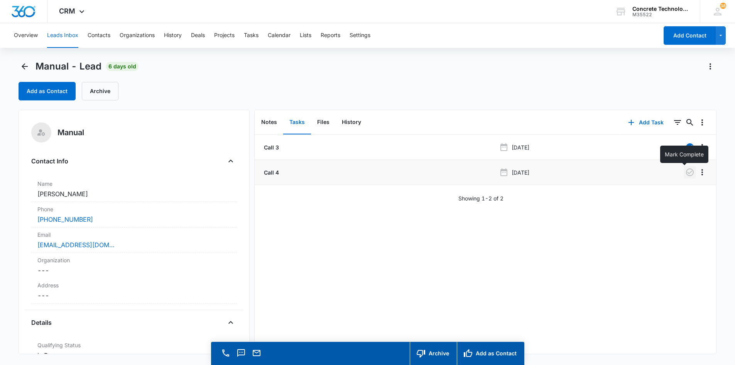
click at [686, 171] on icon "button" at bounding box center [690, 172] width 9 height 9
click at [640, 120] on button "Add Task" at bounding box center [646, 122] width 51 height 19
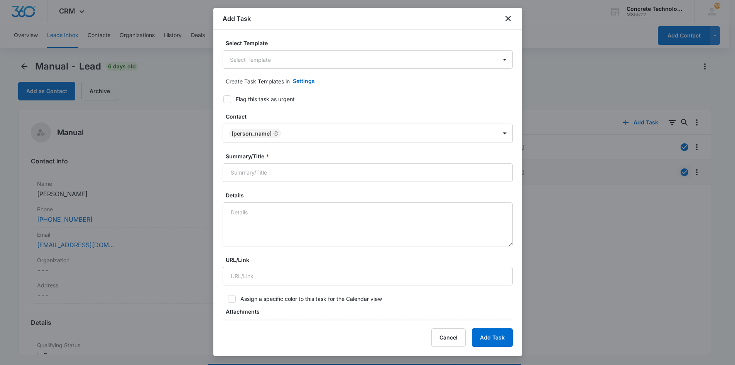
type input "[DATE]"
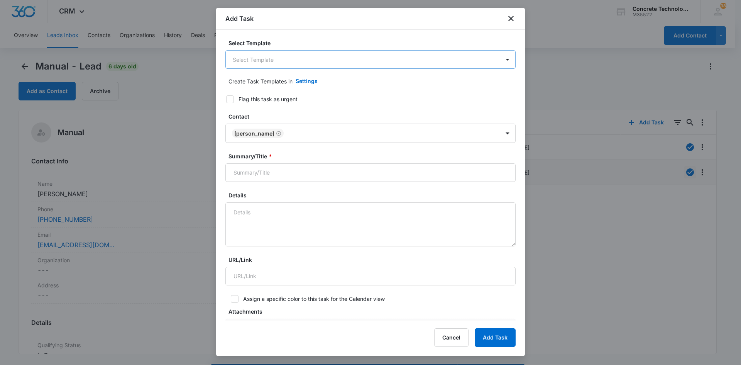
click at [282, 59] on body "CRM Apps Reputation Websites Forms CRM Email Social Content Ads Intelligence Fi…" at bounding box center [370, 193] width 741 height 387
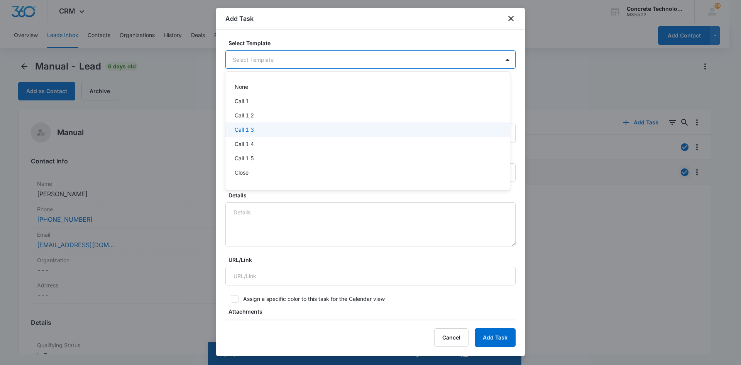
click at [244, 130] on p "Call 1 3" at bounding box center [244, 129] width 19 height 8
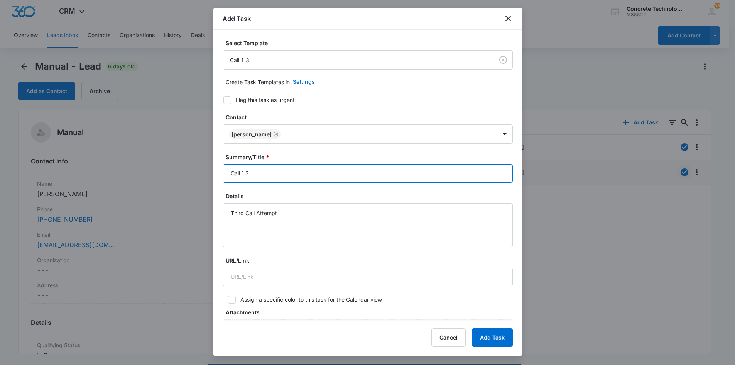
click at [244, 174] on input "Call 1 3" at bounding box center [368, 173] width 290 height 19
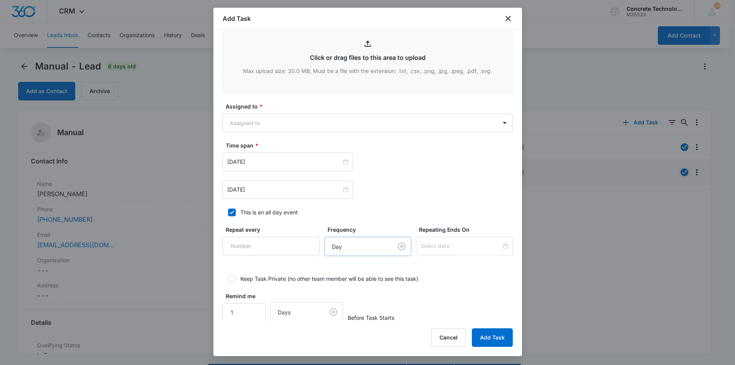
scroll to position [303, 0]
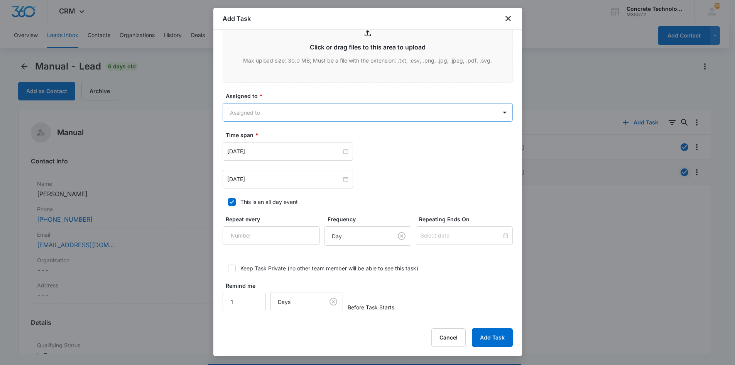
type input "Call 3"
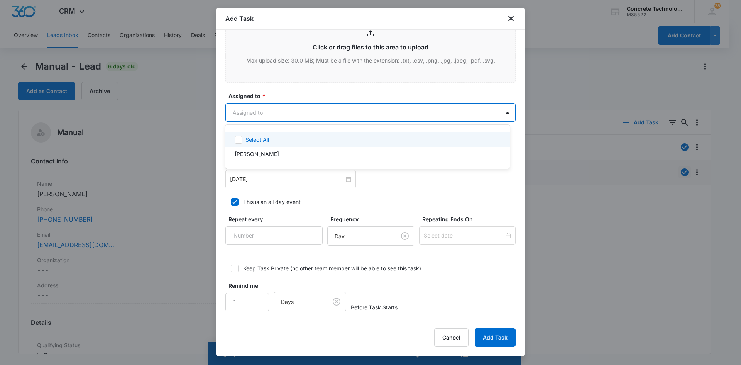
click at [319, 115] on body "CRM Apps Reputation Websites Forms CRM Email Social Content Ads Intelligence Fi…" at bounding box center [370, 182] width 741 height 365
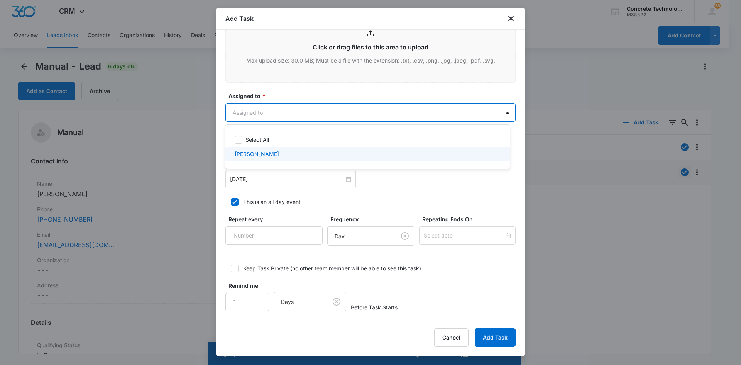
click at [259, 154] on p "[PERSON_NAME]" at bounding box center [257, 154] width 44 height 8
checkbox input "true"
click at [262, 181] on div at bounding box center [370, 182] width 741 height 365
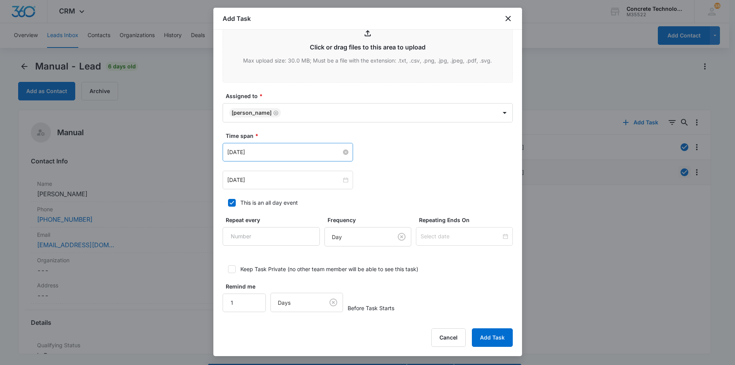
click at [315, 155] on input "[DATE]" at bounding box center [284, 152] width 114 height 8
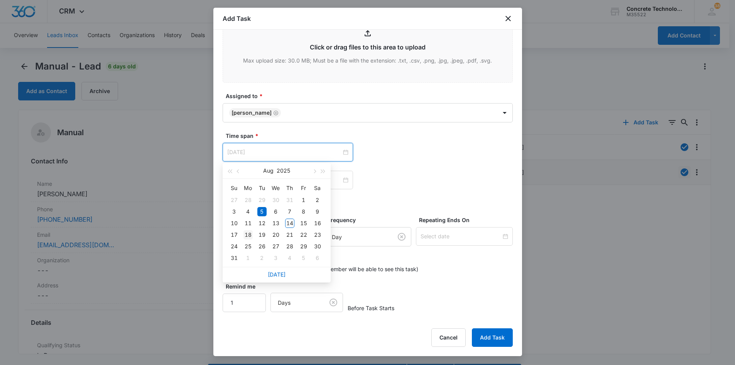
type input "[DATE]"
click at [248, 234] on div "18" at bounding box center [248, 234] width 9 height 9
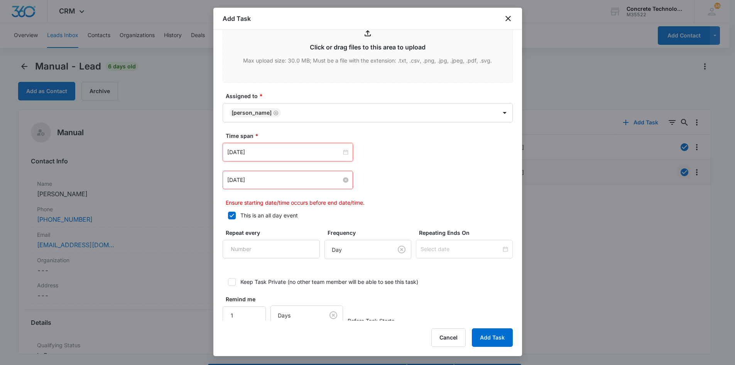
click at [280, 180] on input "[DATE]" at bounding box center [284, 180] width 114 height 8
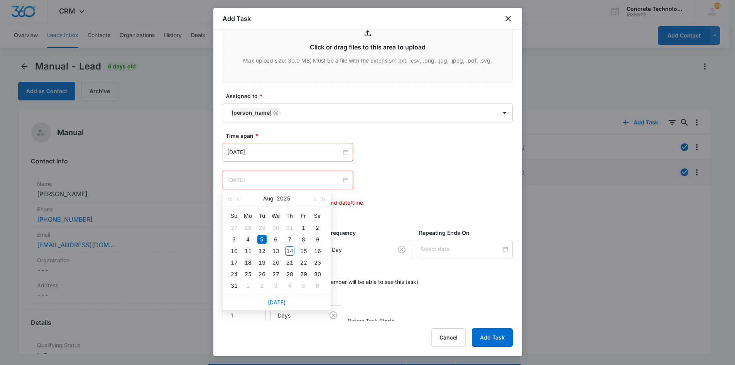
type input "[DATE]"
click at [247, 258] on div "18" at bounding box center [248, 262] width 9 height 9
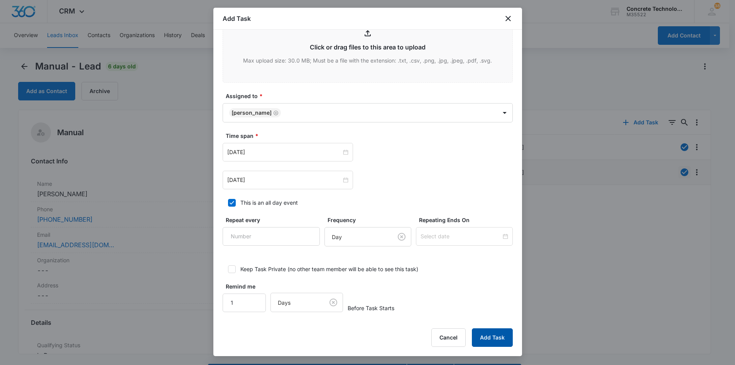
click at [490, 337] on button "Add Task" at bounding box center [492, 337] width 41 height 19
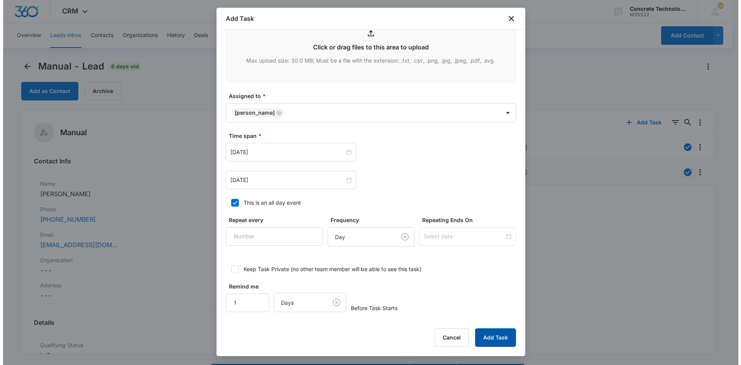
scroll to position [0, 0]
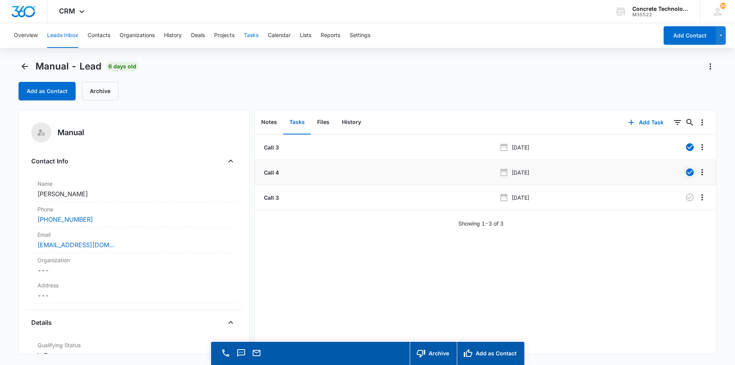
click at [253, 35] on button "Tasks" at bounding box center [251, 35] width 15 height 25
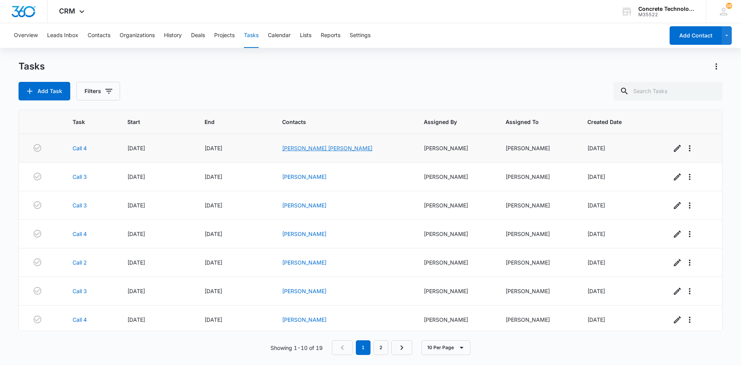
drag, startPoint x: 339, startPoint y: 146, endPoint x: 326, endPoint y: 151, distance: 14.2
click at [326, 151] on link "[PERSON_NAME] [PERSON_NAME]" at bounding box center [327, 148] width 90 height 7
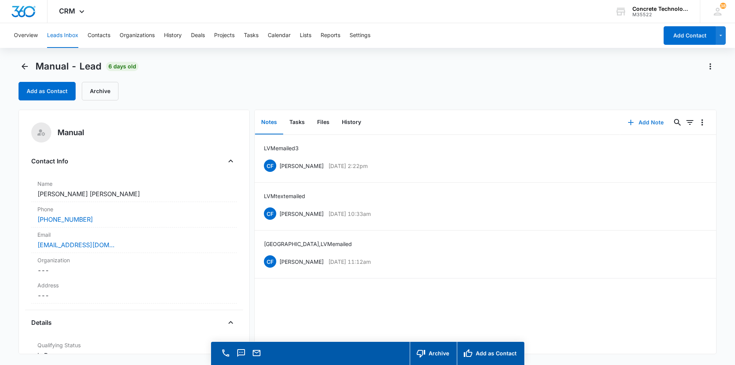
click at [644, 120] on button "Add Note" at bounding box center [645, 122] width 51 height 19
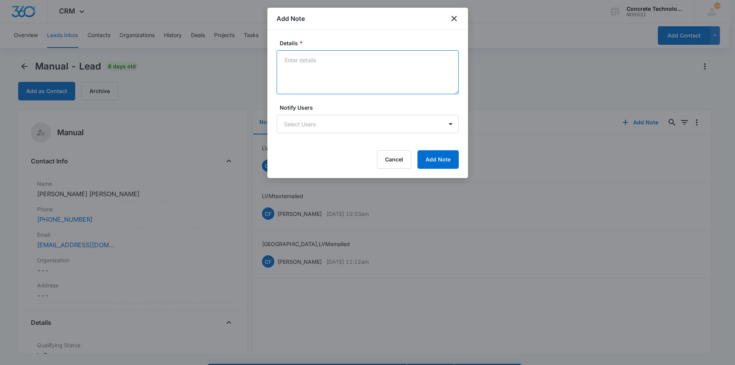
click at [285, 58] on textarea "Details *" at bounding box center [368, 72] width 182 height 44
type textarea "Emailed LVM"
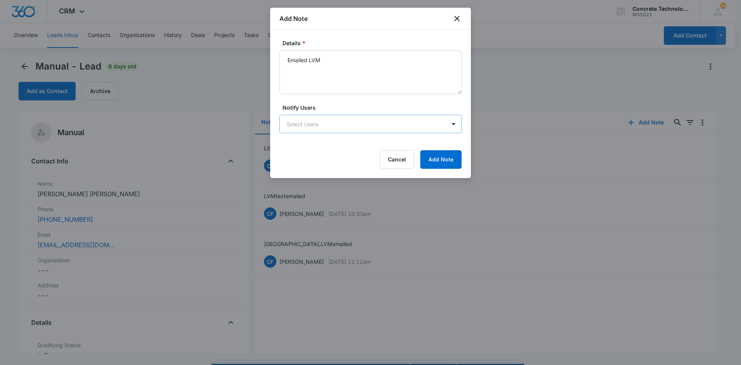
click at [297, 121] on body "CRM Apps Reputation Websites Forms CRM Email Social Content Ads Intelligence Fi…" at bounding box center [370, 193] width 741 height 387
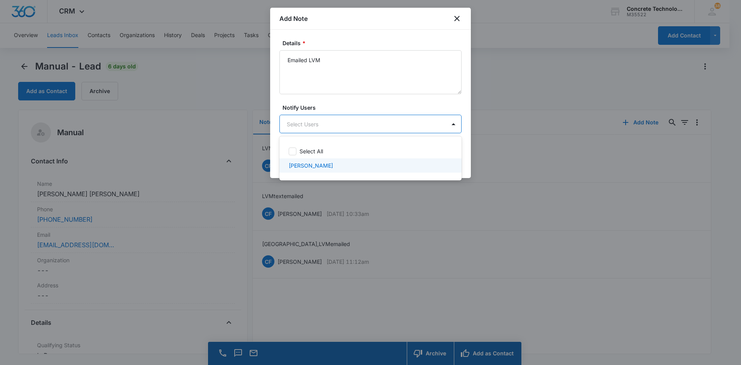
click at [303, 163] on p "[PERSON_NAME]" at bounding box center [311, 165] width 44 height 8
click at [420, 123] on div at bounding box center [370, 182] width 741 height 365
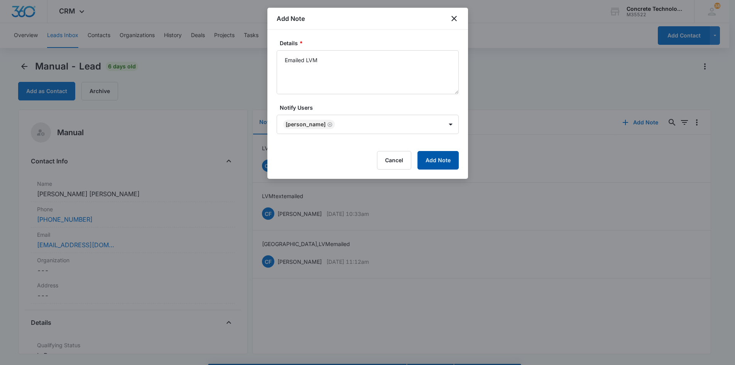
click at [442, 159] on button "Add Note" at bounding box center [438, 160] width 41 height 19
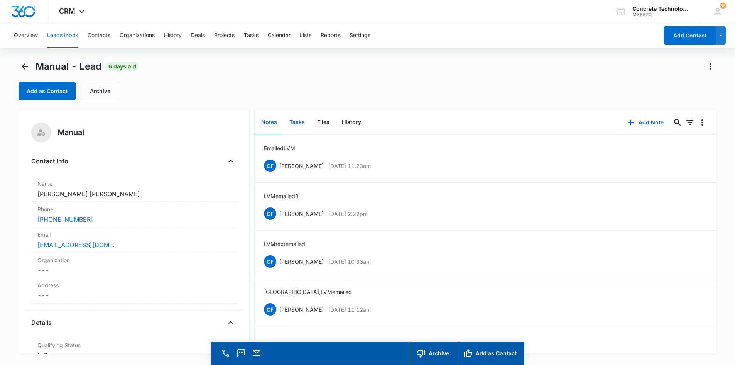
click at [297, 124] on button "Tasks" at bounding box center [297, 122] width 28 height 24
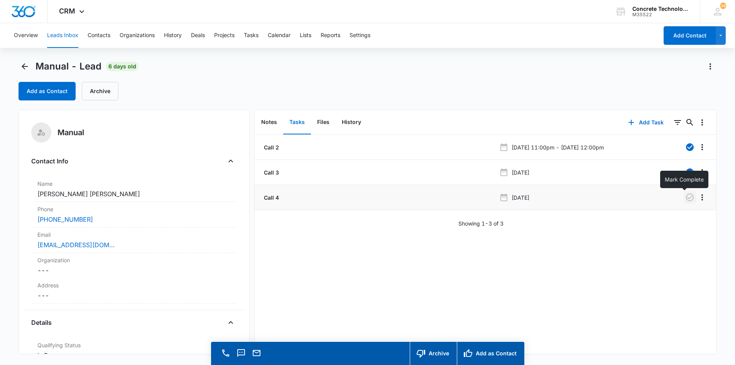
click at [686, 196] on icon "button" at bounding box center [690, 197] width 9 height 9
click at [642, 121] on button "Add Task" at bounding box center [646, 122] width 51 height 19
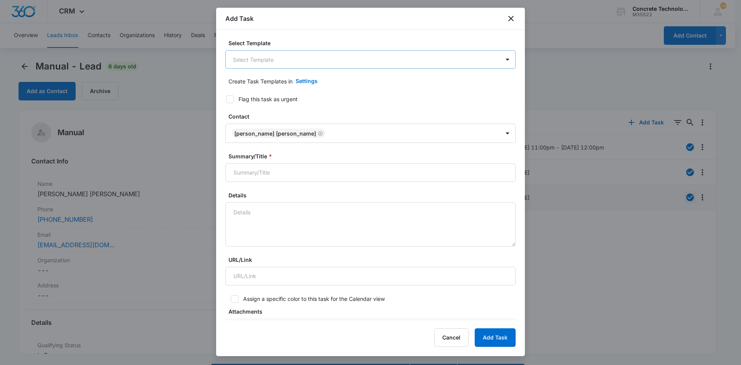
click at [249, 56] on body "CRM Apps Reputation Websites Forms CRM Email Social Content Ads Intelligence Fi…" at bounding box center [370, 193] width 741 height 387
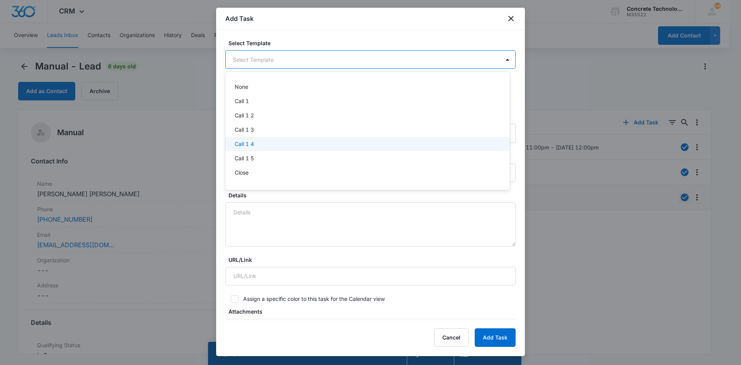
click at [240, 144] on p "Call 1 4" at bounding box center [244, 144] width 19 height 8
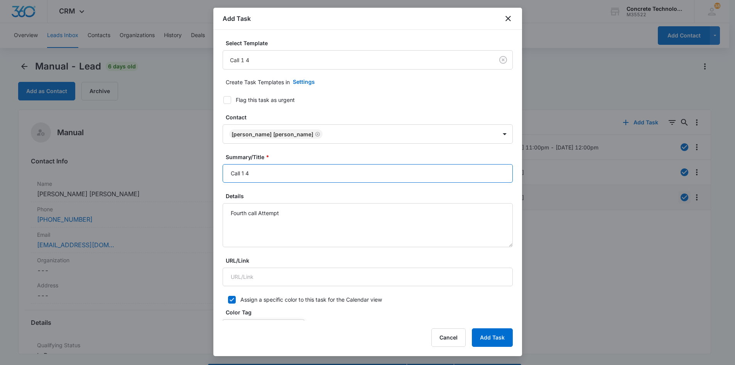
click at [244, 174] on input "Call 1 4" at bounding box center [368, 173] width 290 height 19
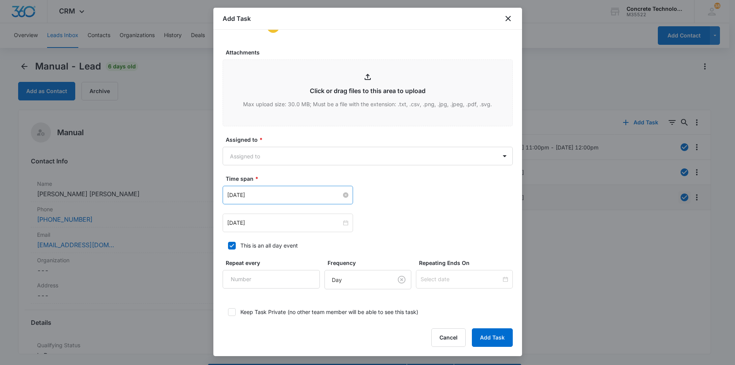
scroll to position [363, 0]
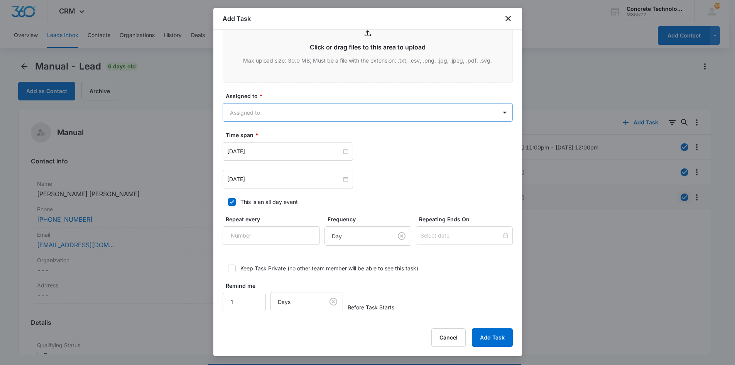
type input "Call 4"
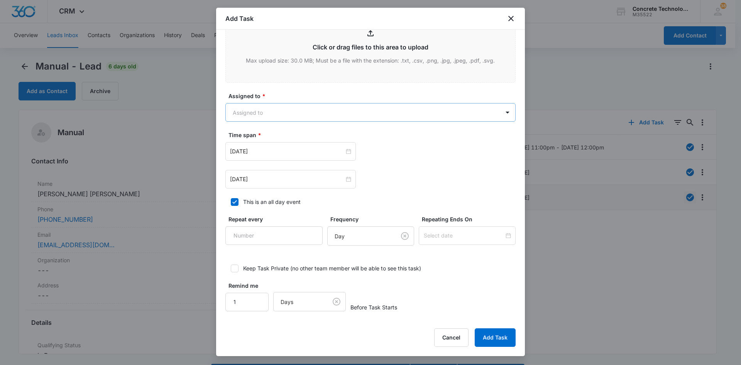
click at [296, 114] on body "CRM Apps Reputation Websites Forms CRM Email Social Content Ads Intelligence Fi…" at bounding box center [370, 193] width 741 height 387
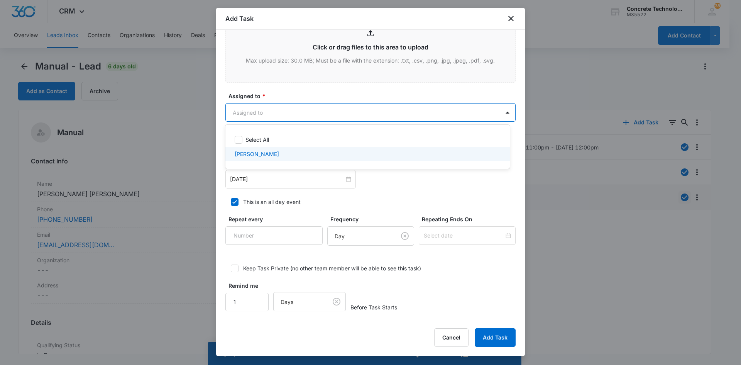
click at [253, 152] on p "[PERSON_NAME]" at bounding box center [257, 154] width 44 height 8
checkbox input "true"
click at [259, 180] on div at bounding box center [370, 182] width 741 height 365
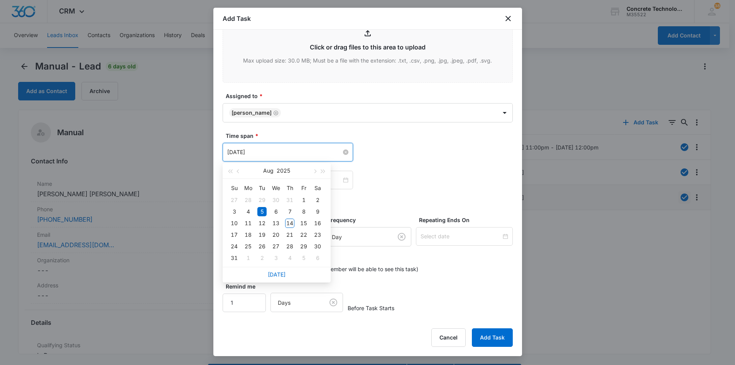
click at [294, 154] on input "[DATE]" at bounding box center [284, 152] width 114 height 8
type input "[DATE]"
click at [248, 234] on div "18" at bounding box center [248, 234] width 9 height 9
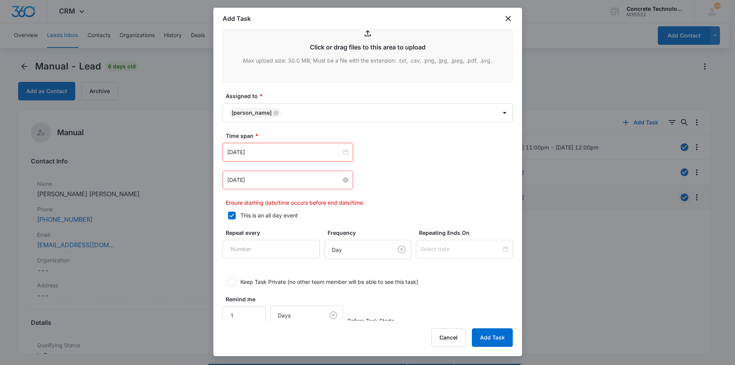
click at [311, 183] on input "[DATE]" at bounding box center [284, 180] width 114 height 8
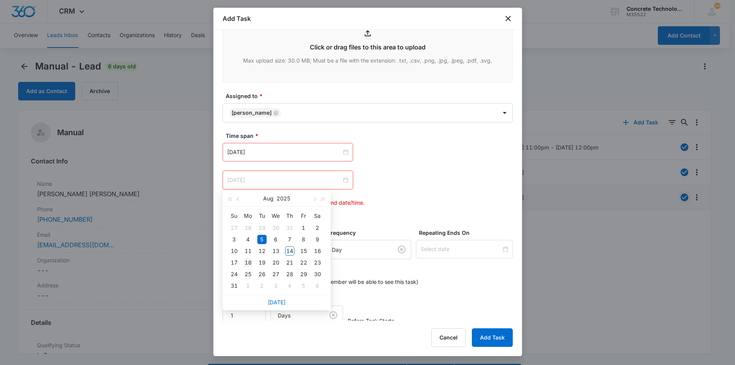
type input "[DATE]"
click at [247, 261] on div "18" at bounding box center [248, 262] width 9 height 9
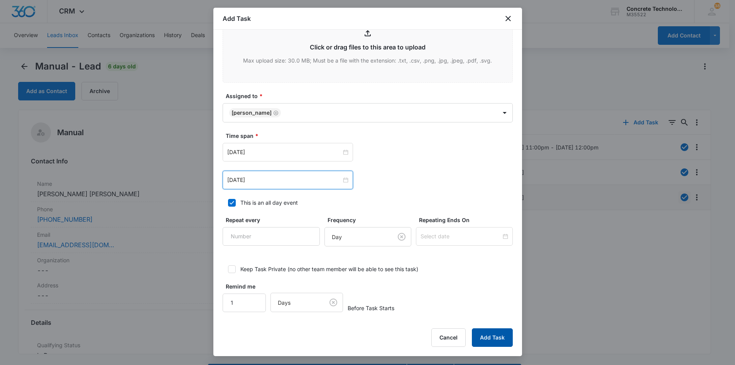
click at [494, 335] on button "Add Task" at bounding box center [492, 337] width 41 height 19
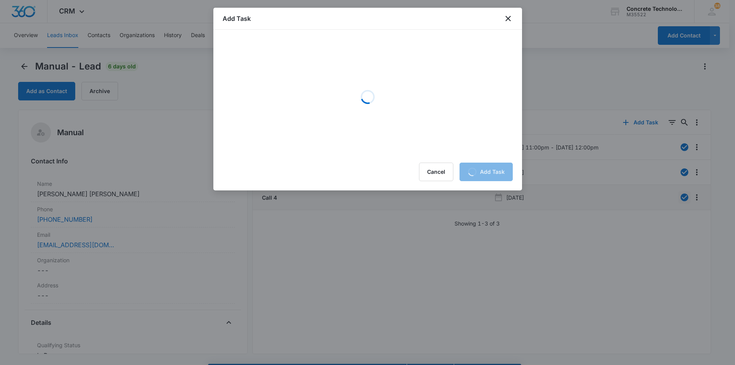
scroll to position [0, 0]
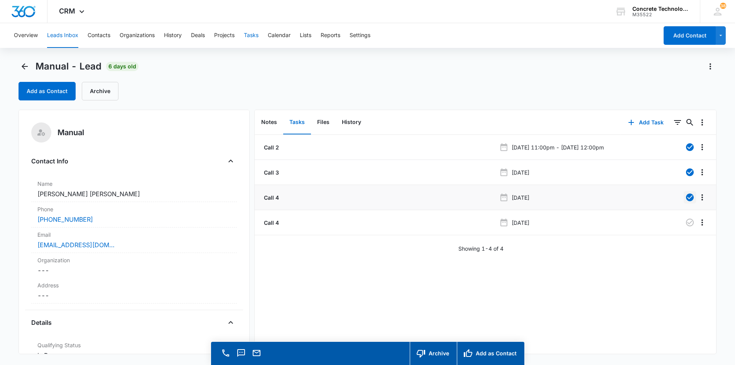
click at [252, 37] on button "Tasks" at bounding box center [251, 35] width 15 height 25
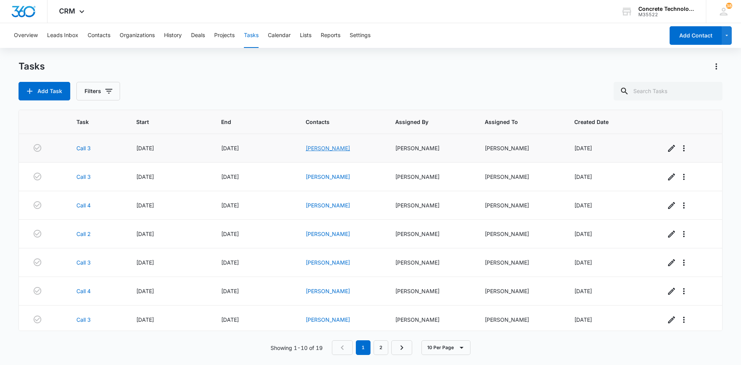
click at [329, 148] on link "[PERSON_NAME]" at bounding box center [328, 148] width 44 height 7
